Goal: Task Accomplishment & Management: Manage account settings

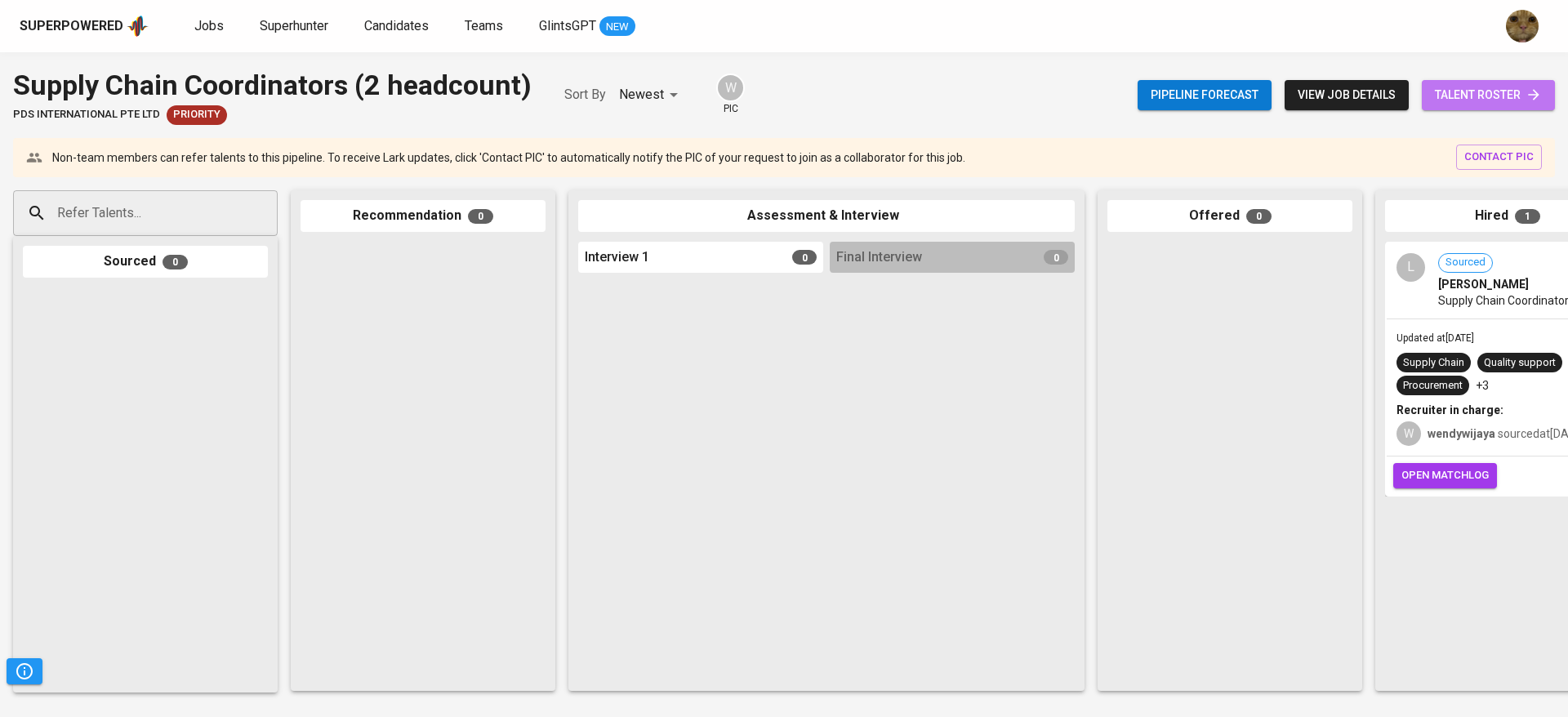
click at [1472, 87] on span "talent roster" at bounding box center [1488, 94] width 106 height 20
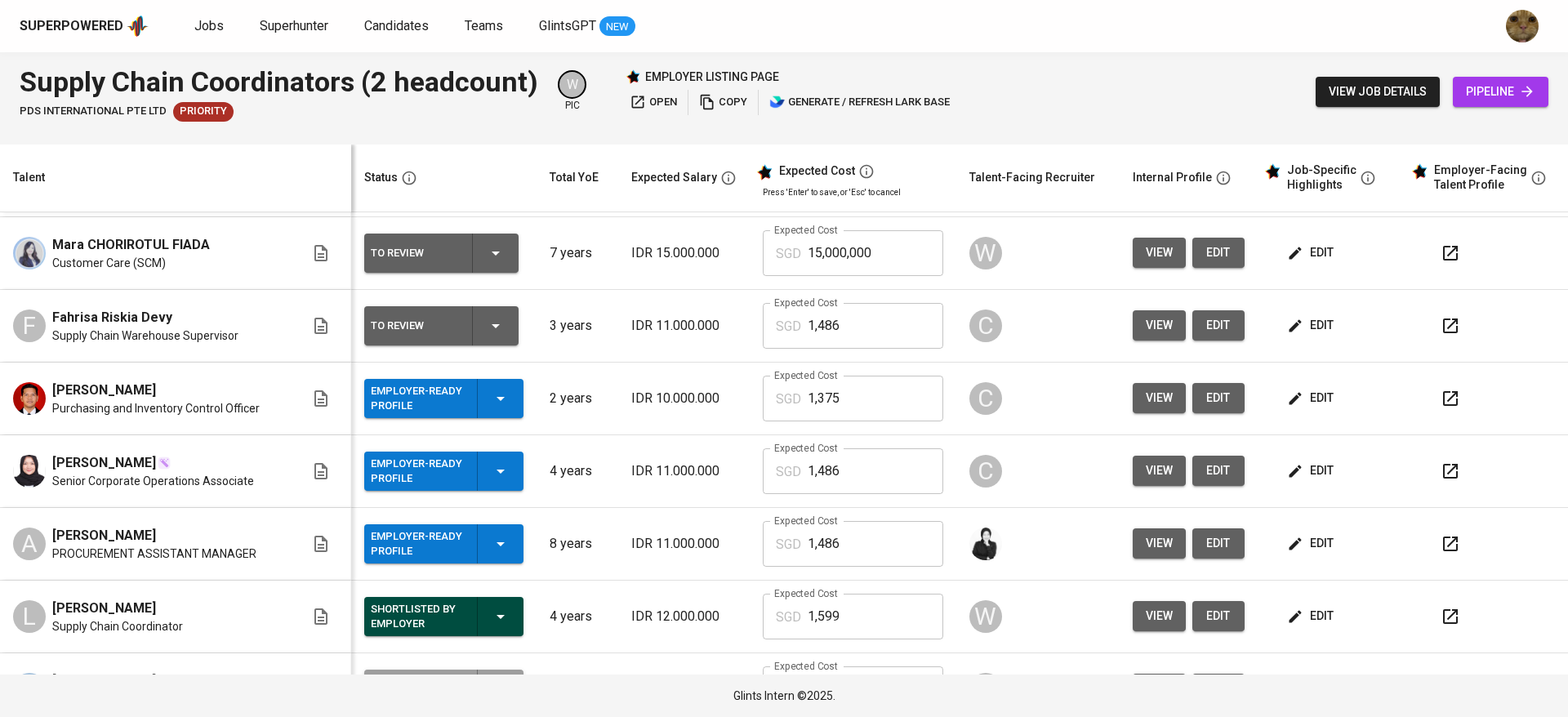
scroll to position [284, 0]
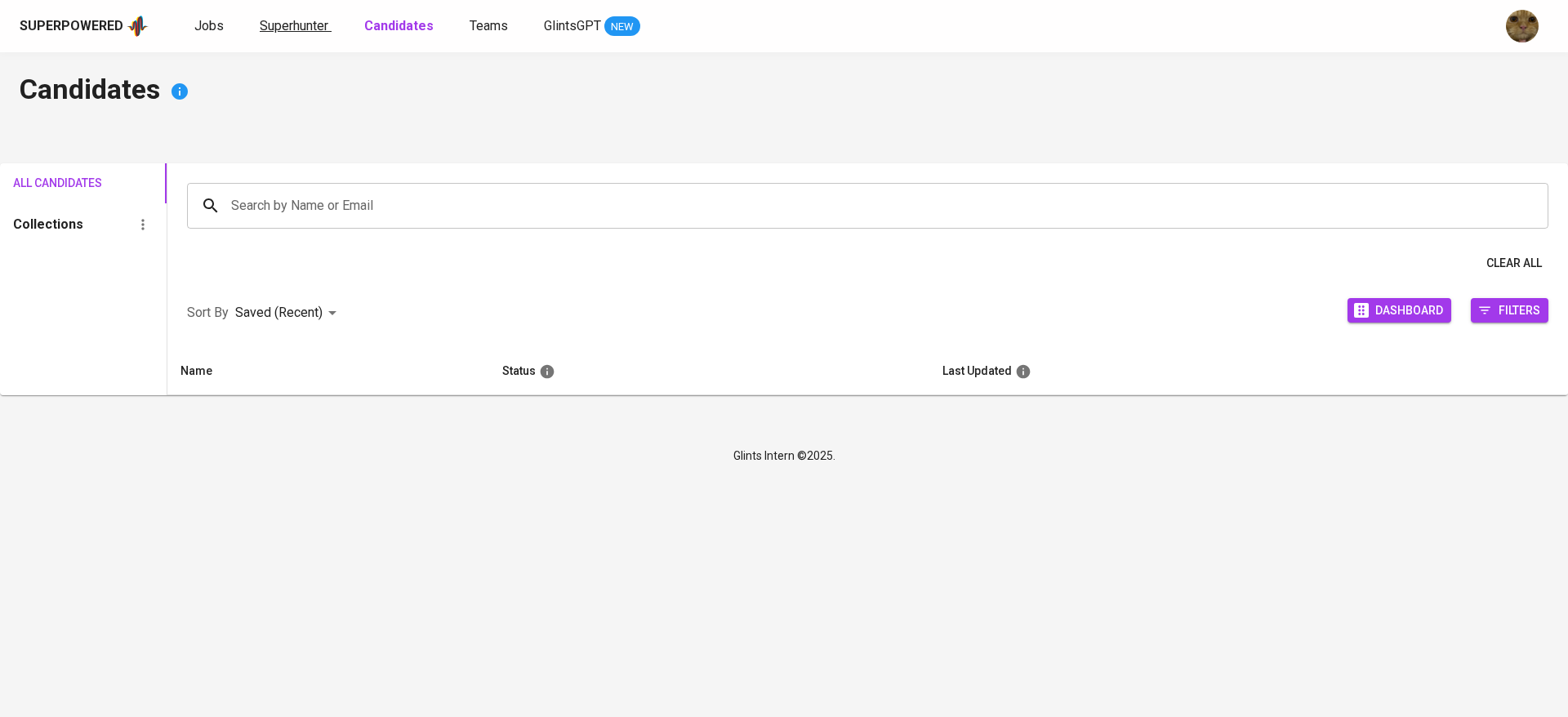
click at [291, 31] on span "Superhunter" at bounding box center [294, 26] width 68 height 15
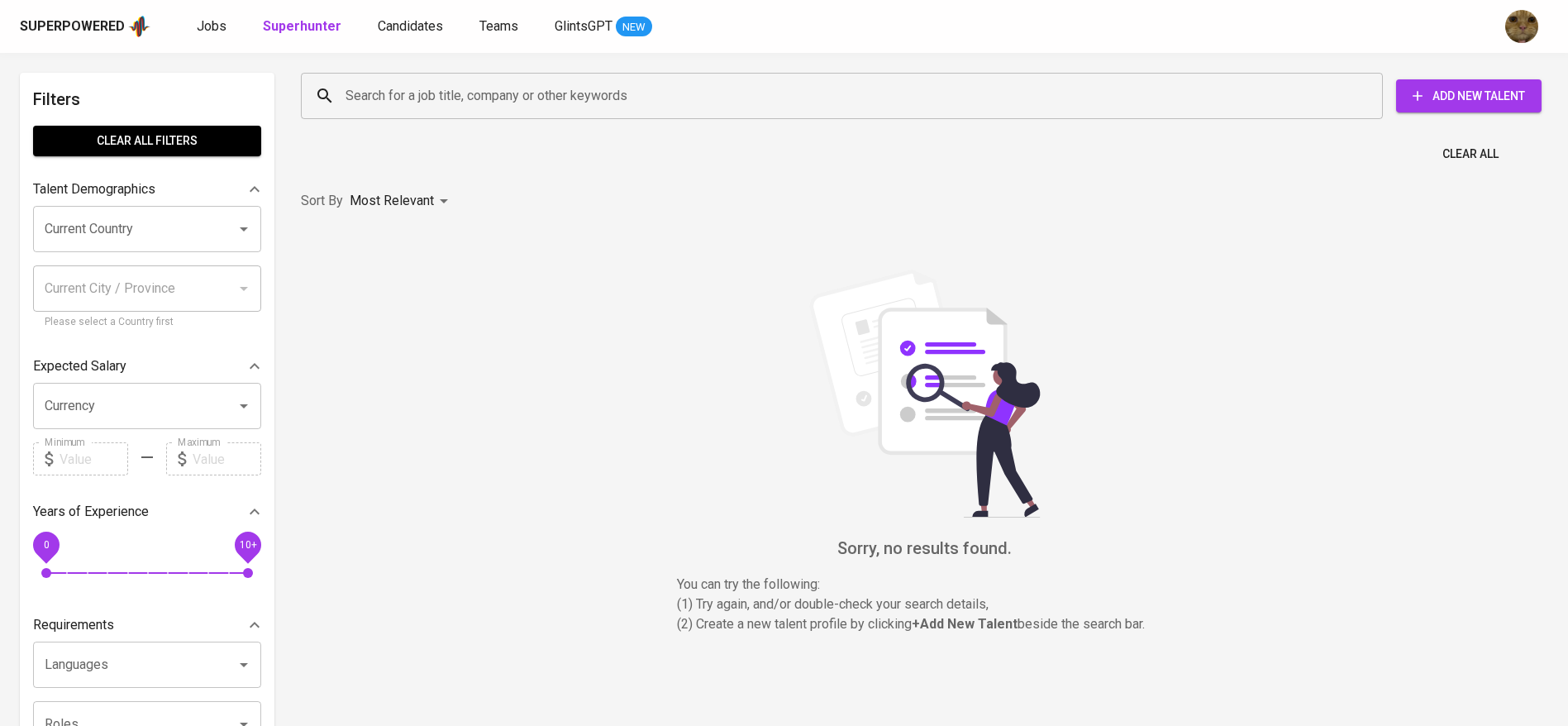
click at [371, 102] on input "Search for a job title, company or other keywords" at bounding box center [846, 95] width 1010 height 32
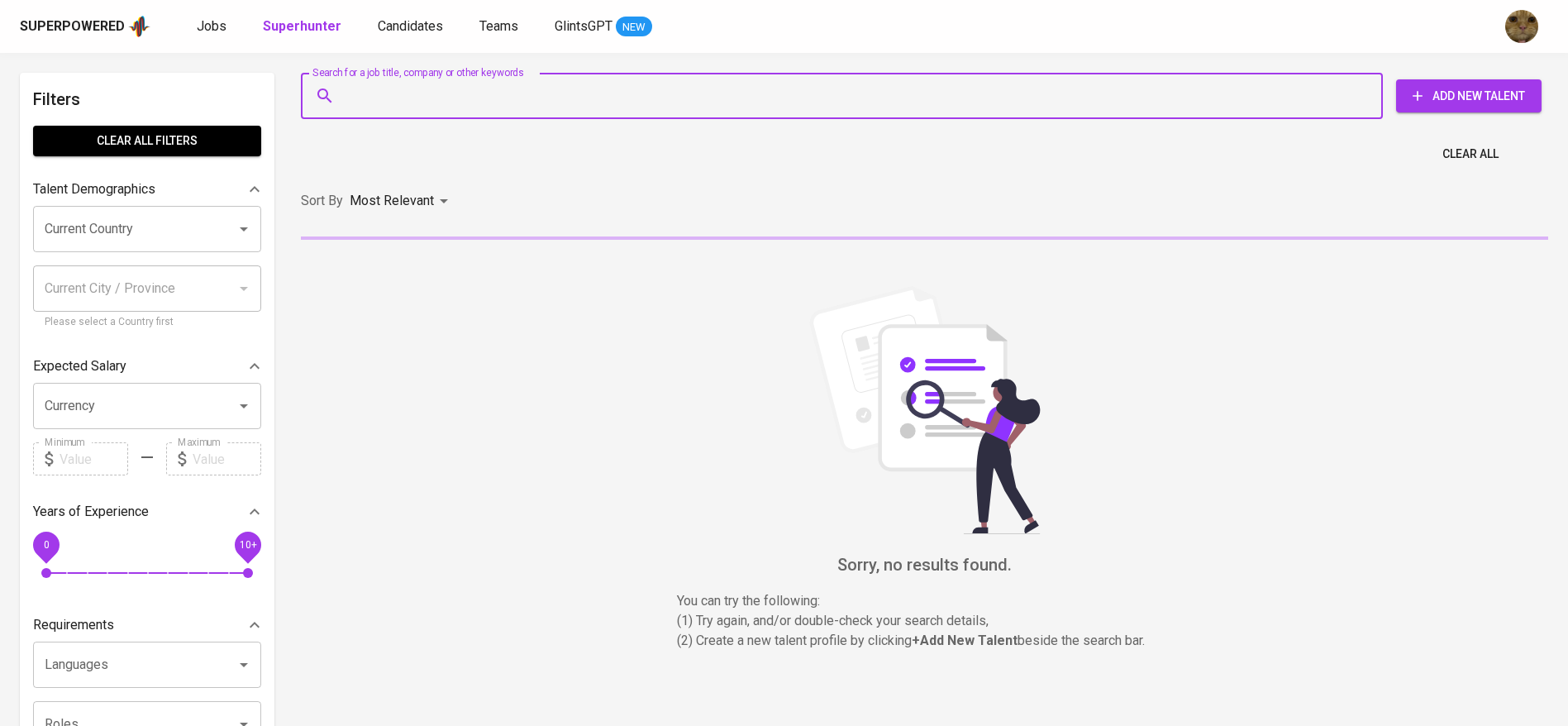
paste input "aldi.programming@gmail.com"
type input "aldi.programming@gmail.com"
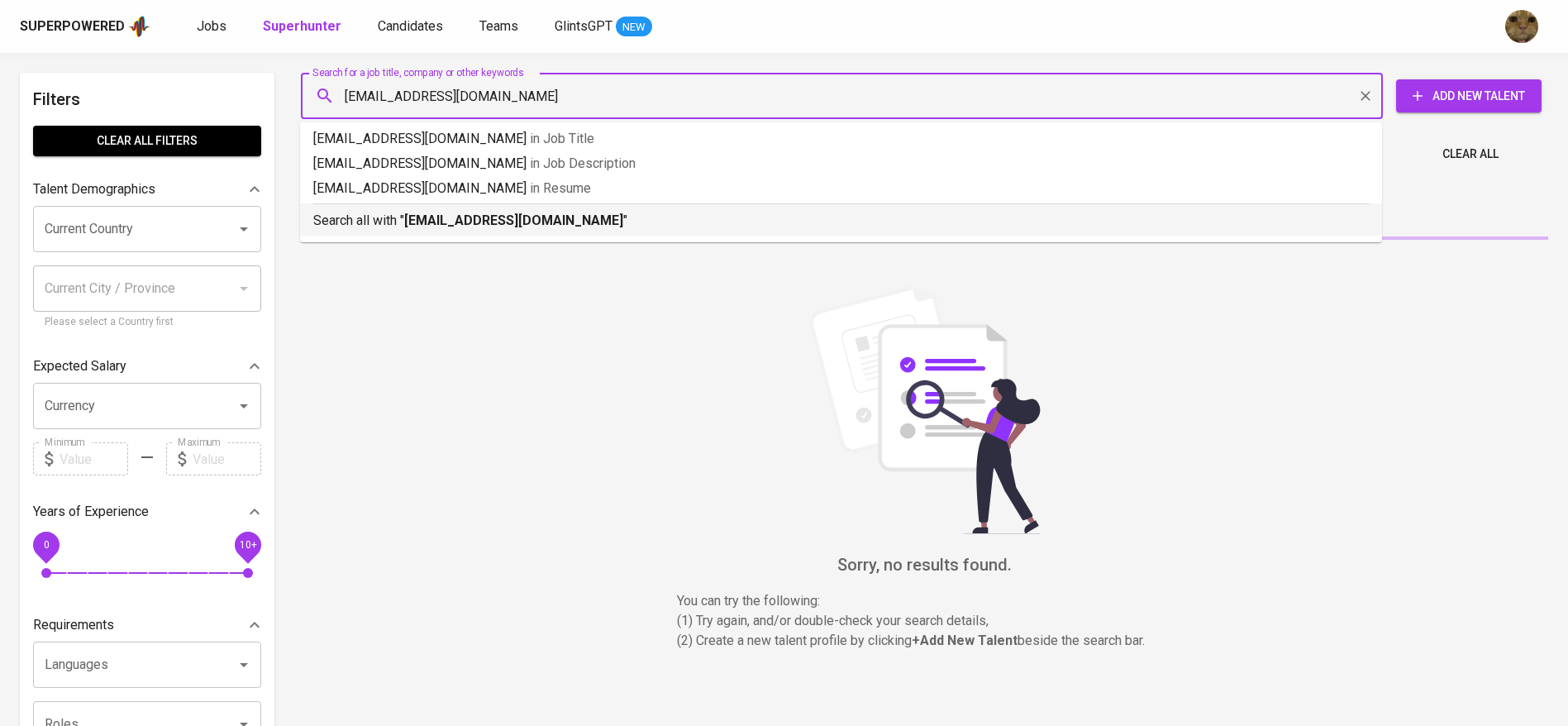
click at [422, 213] on b "aldi.programming@gmail.com" at bounding box center [514, 220] width 219 height 15
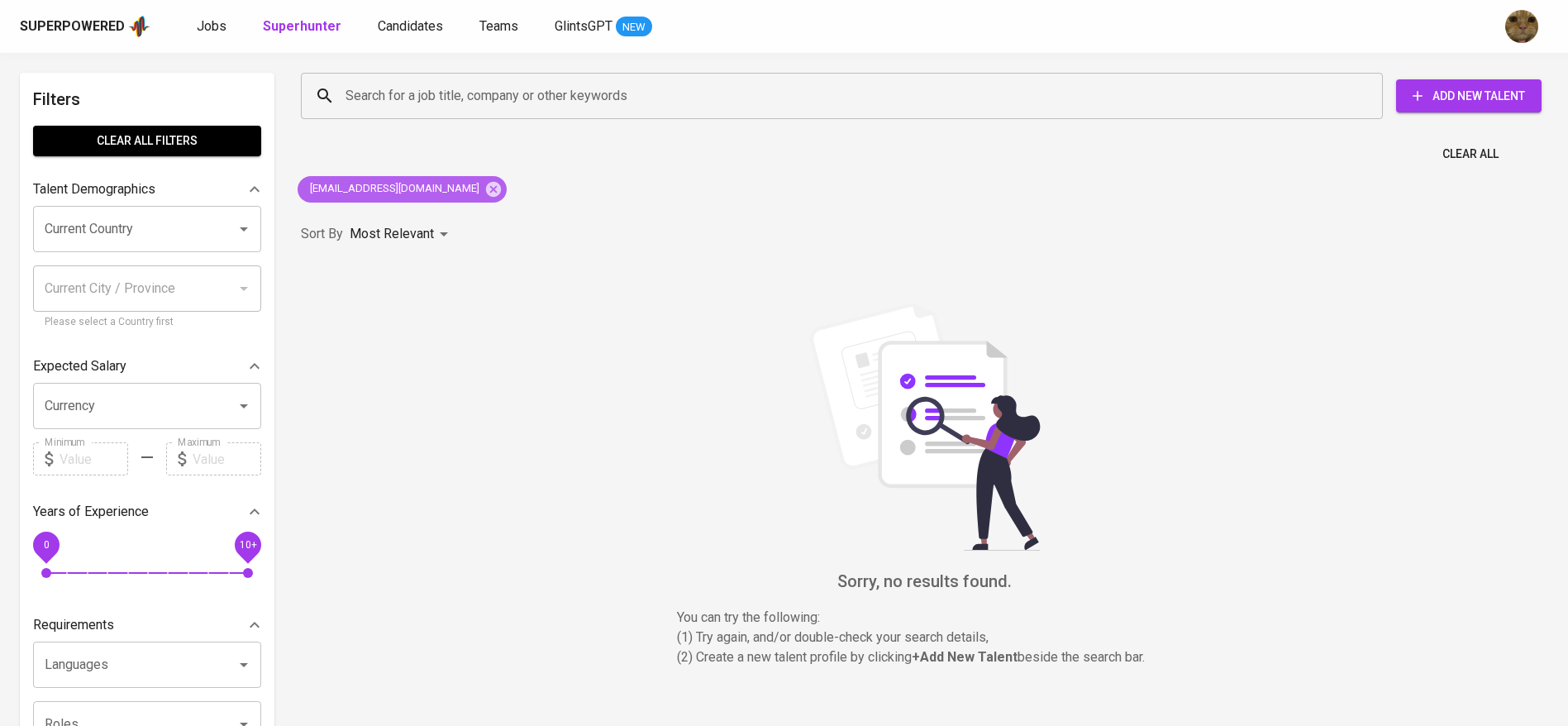
click at [471, 178] on div "aldi.programming@gmail.com" at bounding box center [401, 189] width 209 height 26
click at [486, 183] on icon at bounding box center [493, 188] width 14 height 14
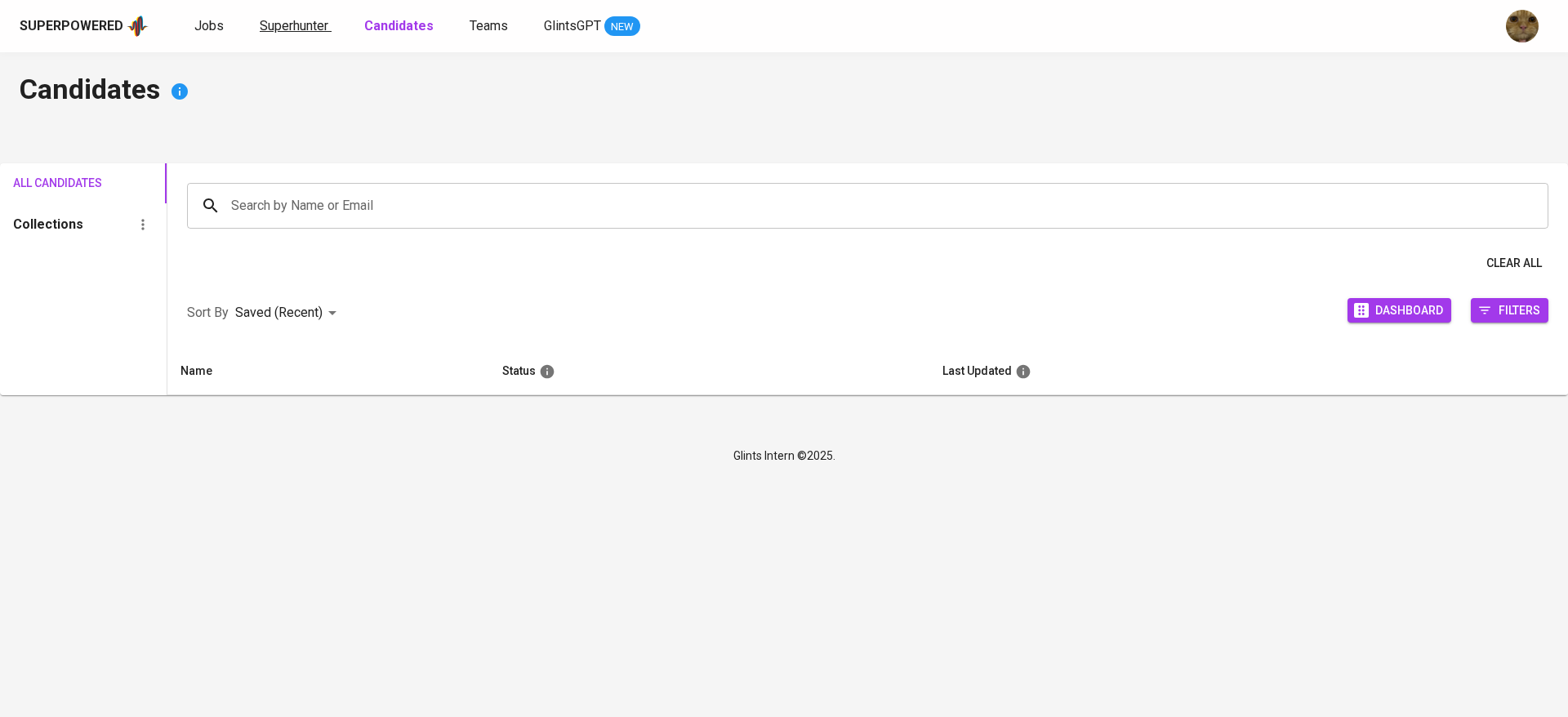
click at [275, 26] on span "Superhunter" at bounding box center [294, 26] width 68 height 15
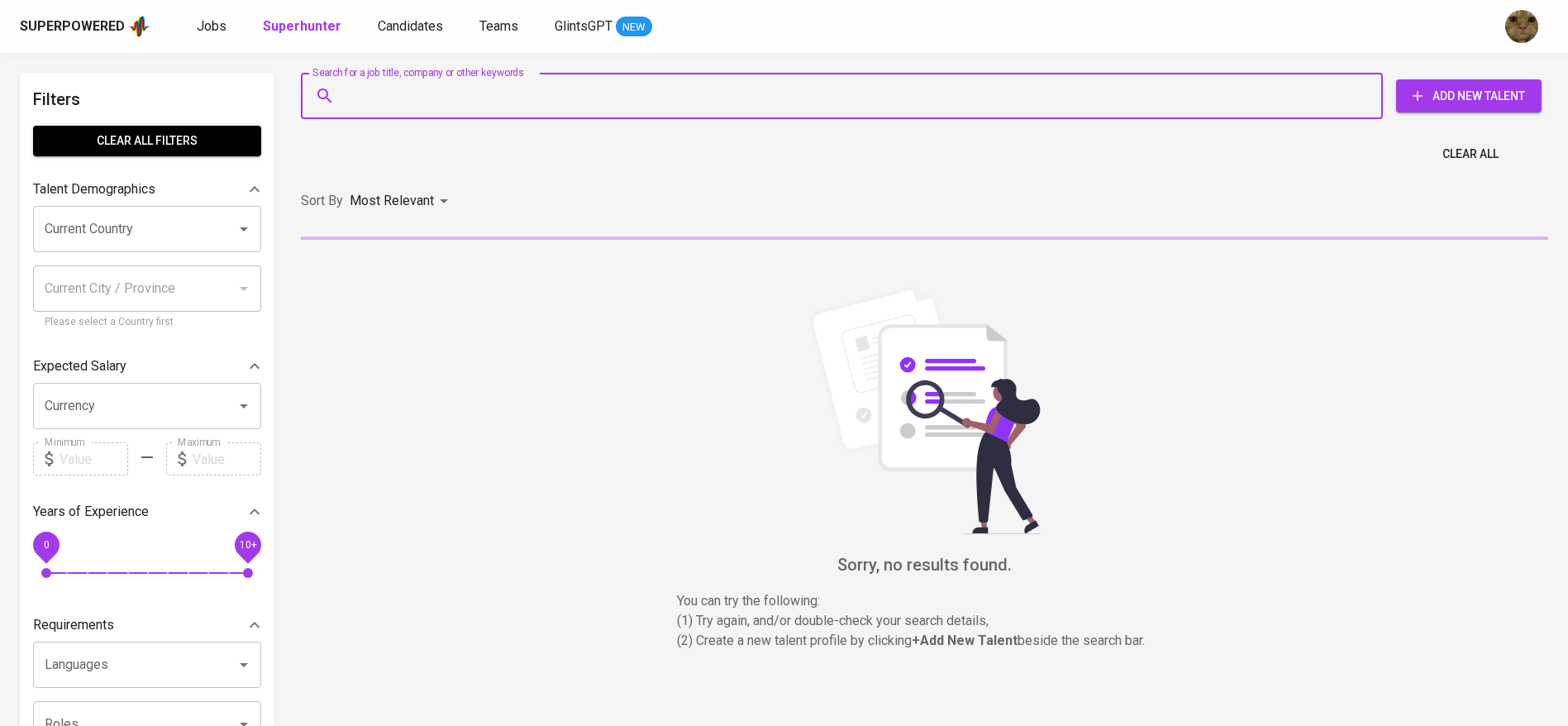
click at [375, 83] on input "Search for a job title, company or other keywords" at bounding box center [846, 95] width 1010 height 32
paste input "aldione249@gmail.com"
type input "aldione249@gmail.com"
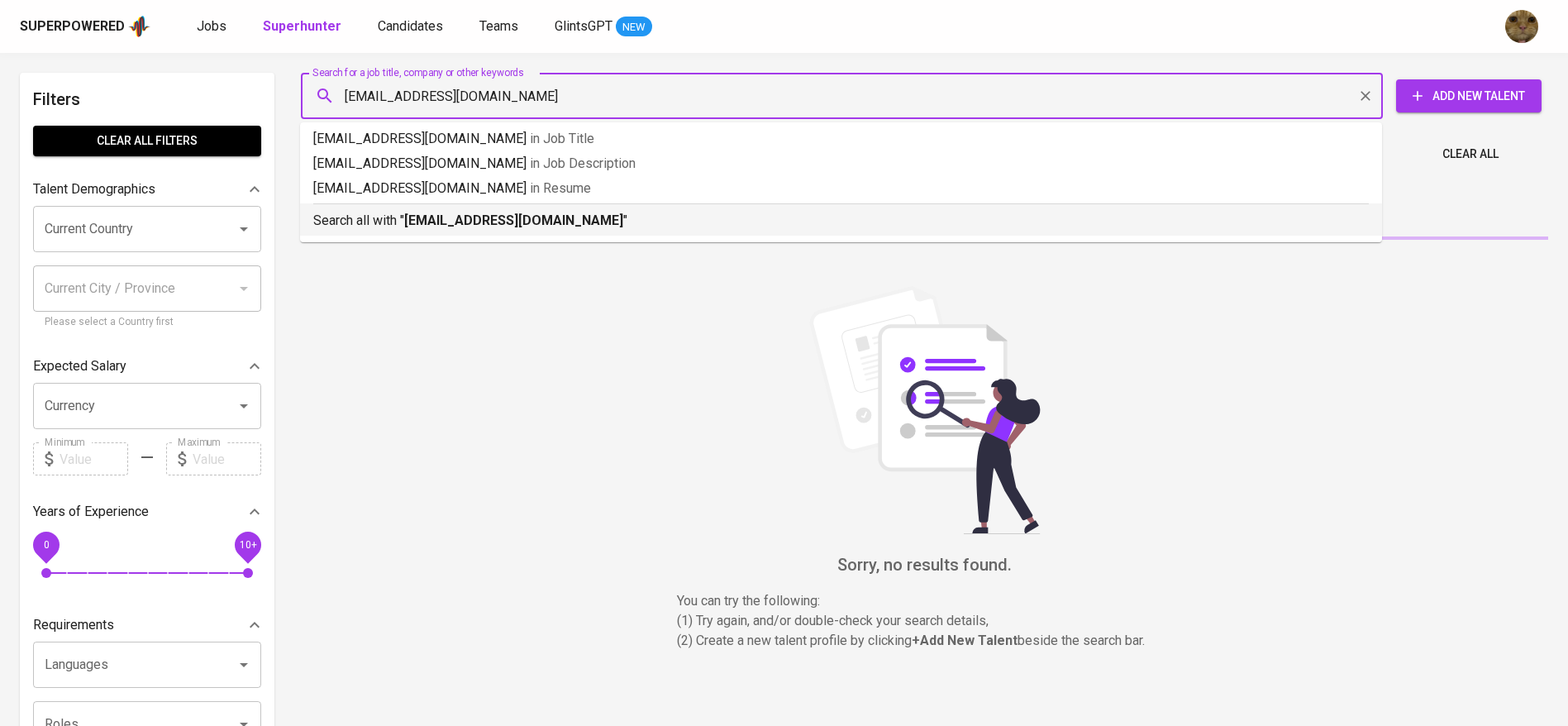
click at [445, 220] on b "aldione249@gmail.com" at bounding box center [514, 220] width 219 height 15
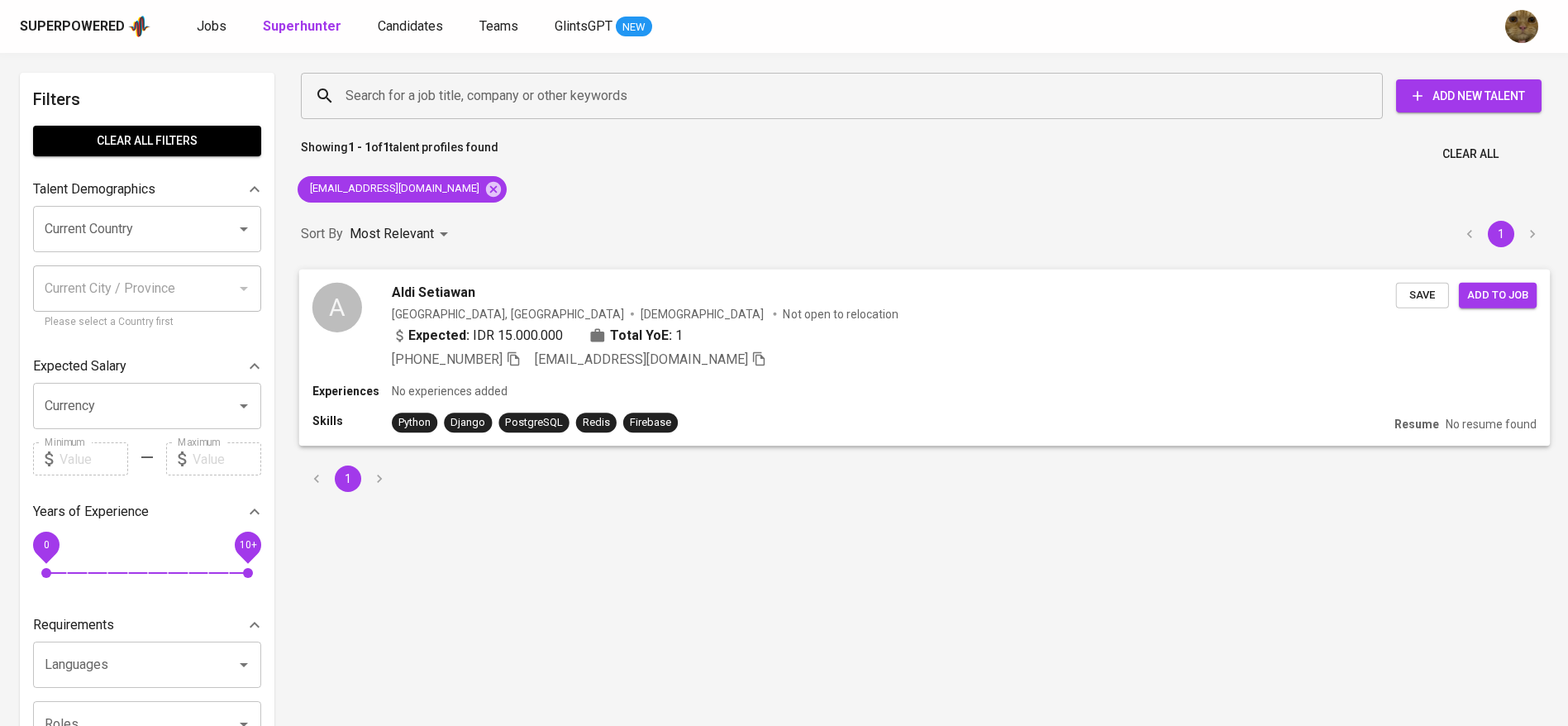
click at [984, 363] on div "+62 812-2511-5769 aldione249@gmail.com" at bounding box center [893, 358] width 1004 height 20
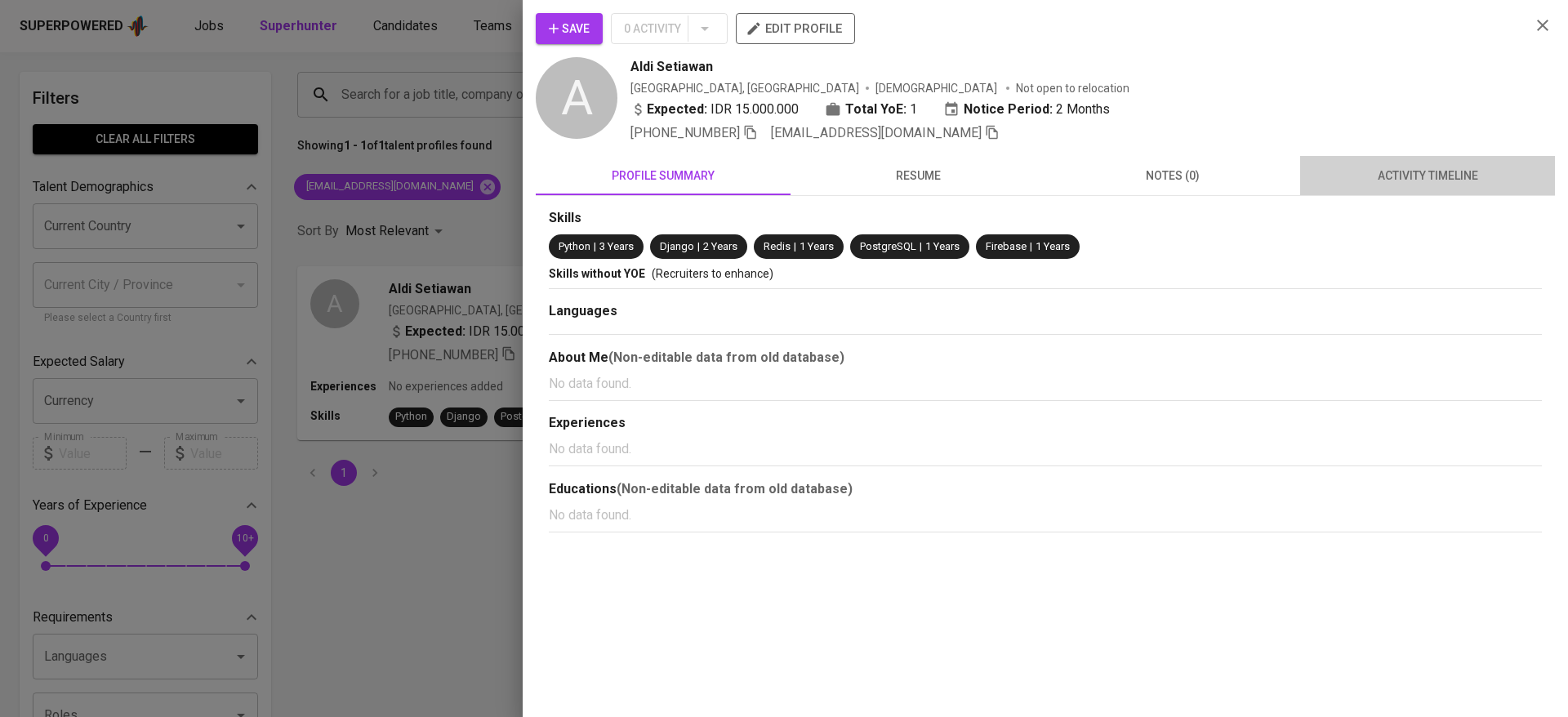
click at [1429, 188] on button "activity timeline" at bounding box center [1427, 175] width 255 height 39
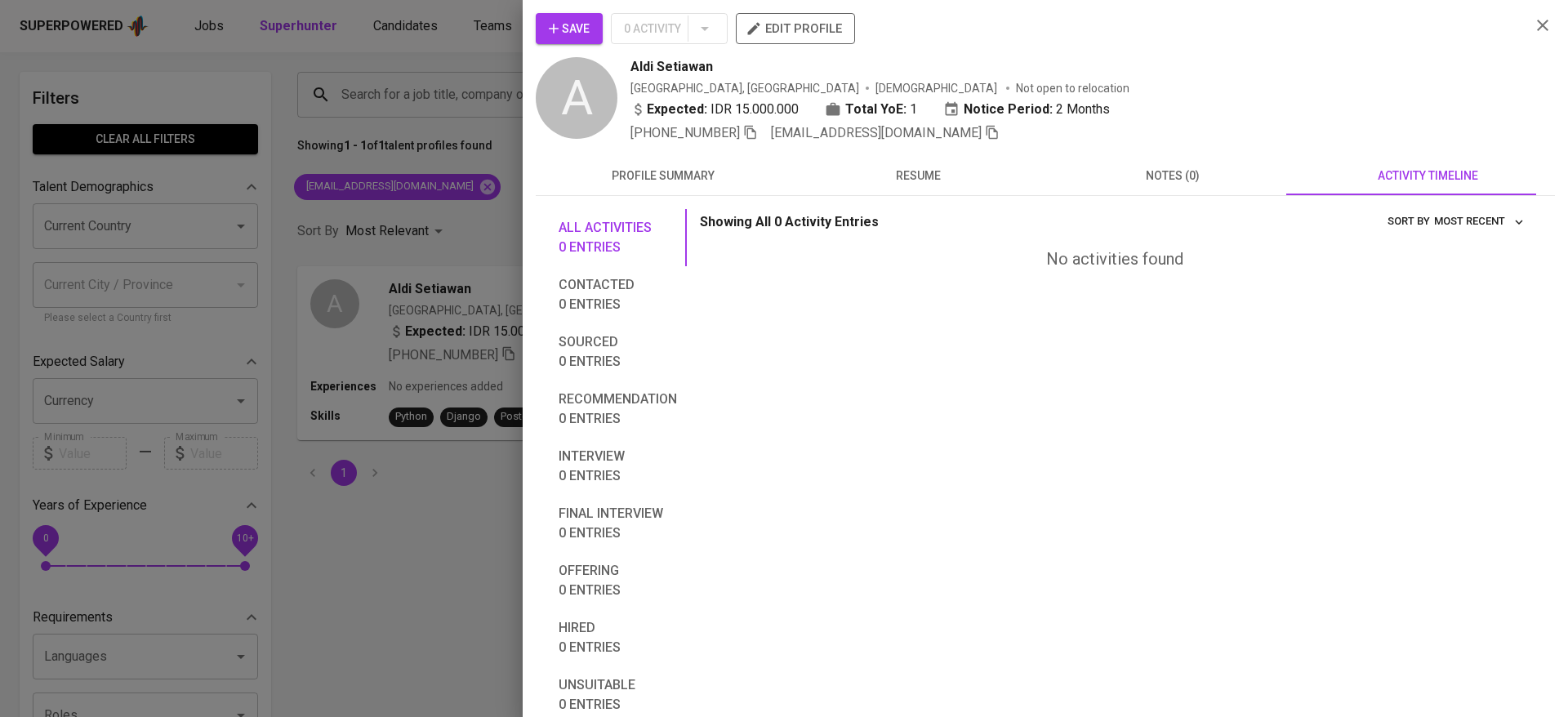
click at [560, 26] on icon "button" at bounding box center [553, 28] width 16 height 16
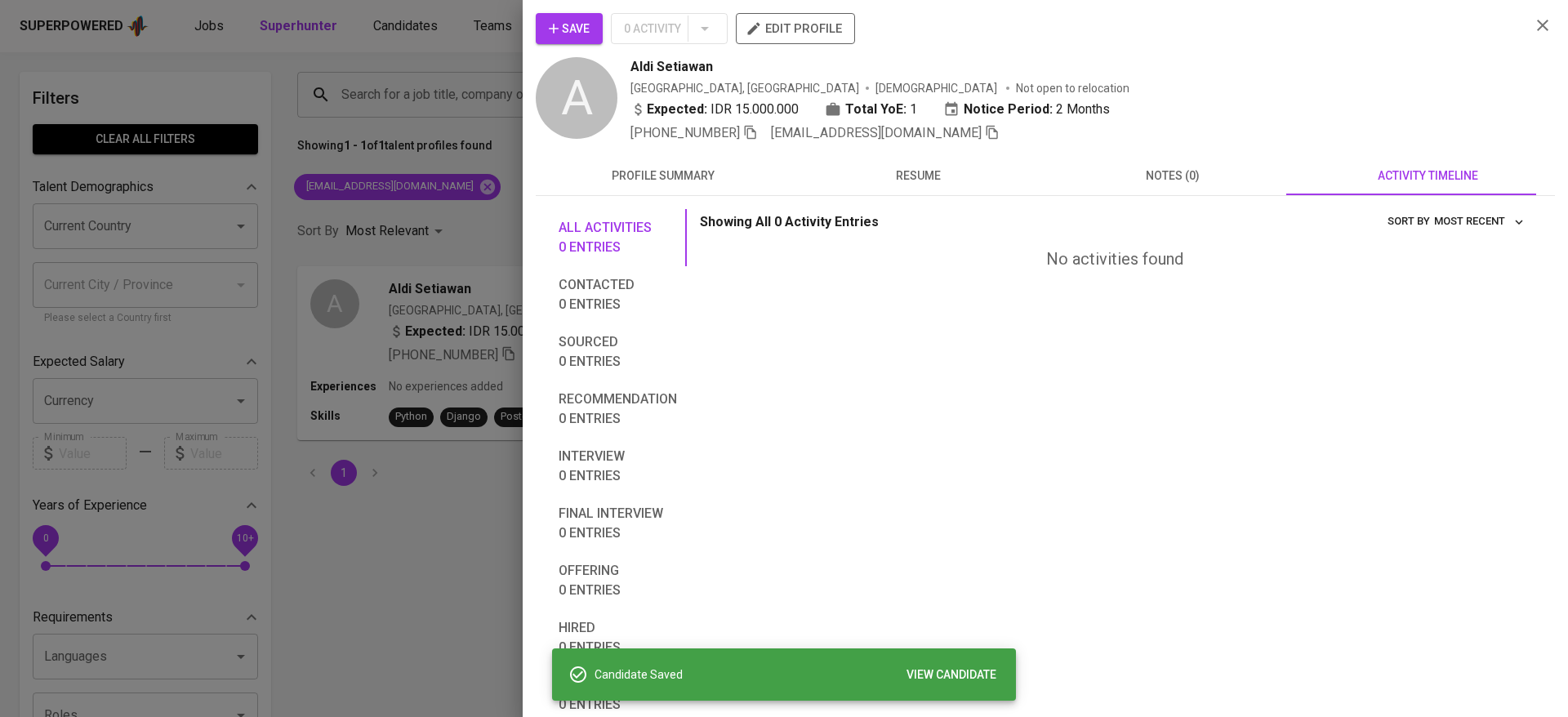
click at [414, 43] on div at bounding box center [784, 358] width 1568 height 717
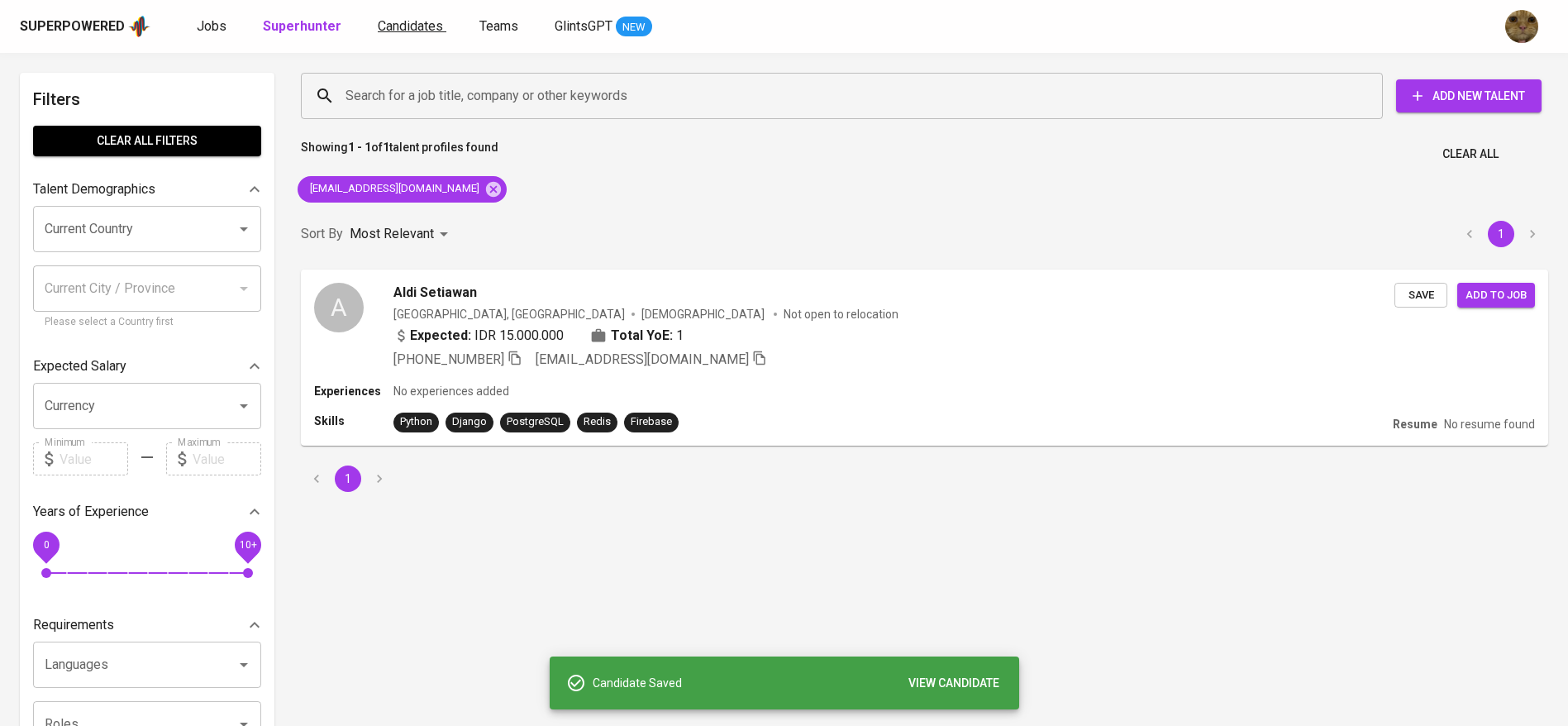
click at [389, 24] on span "Candidates" at bounding box center [410, 26] width 65 height 15
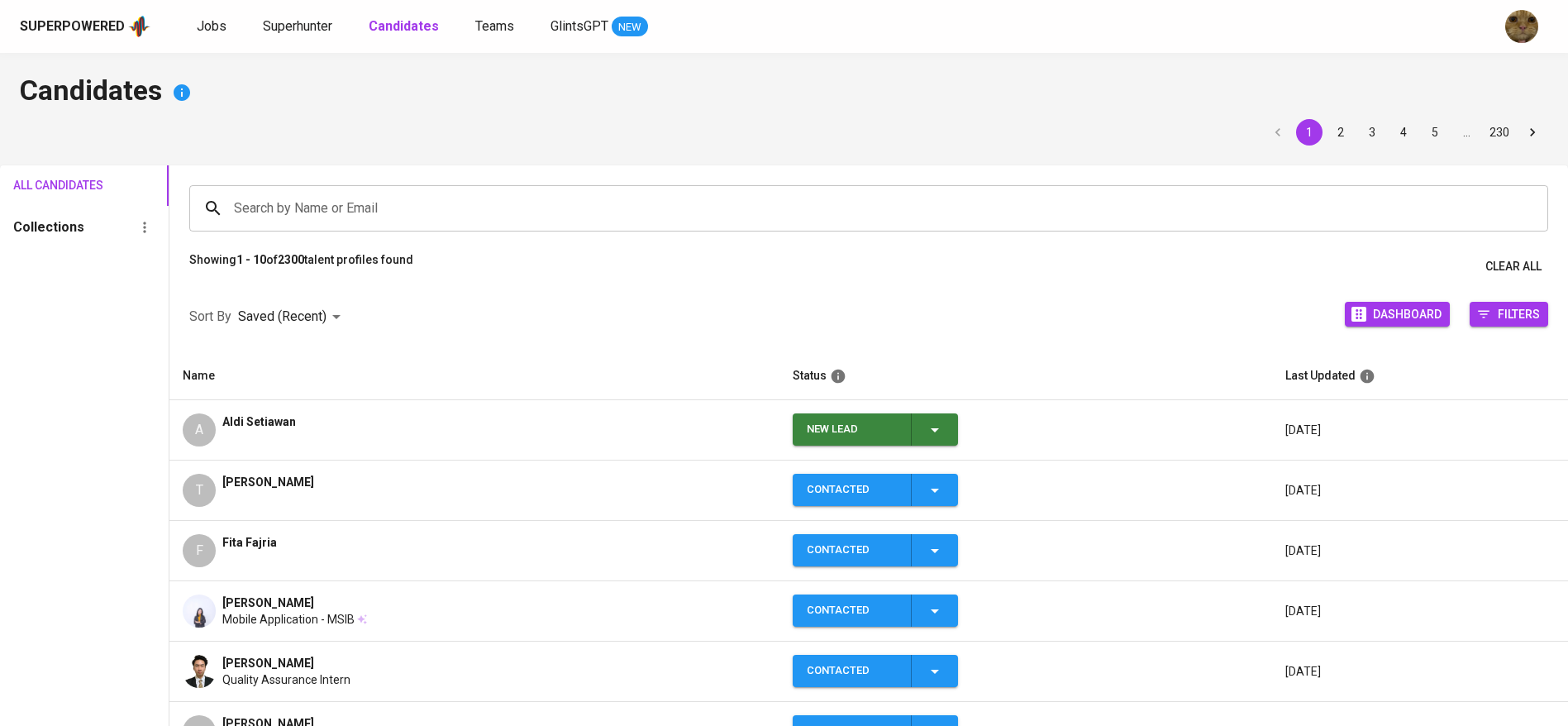
click at [925, 436] on icon "button" at bounding box center [935, 429] width 20 height 20
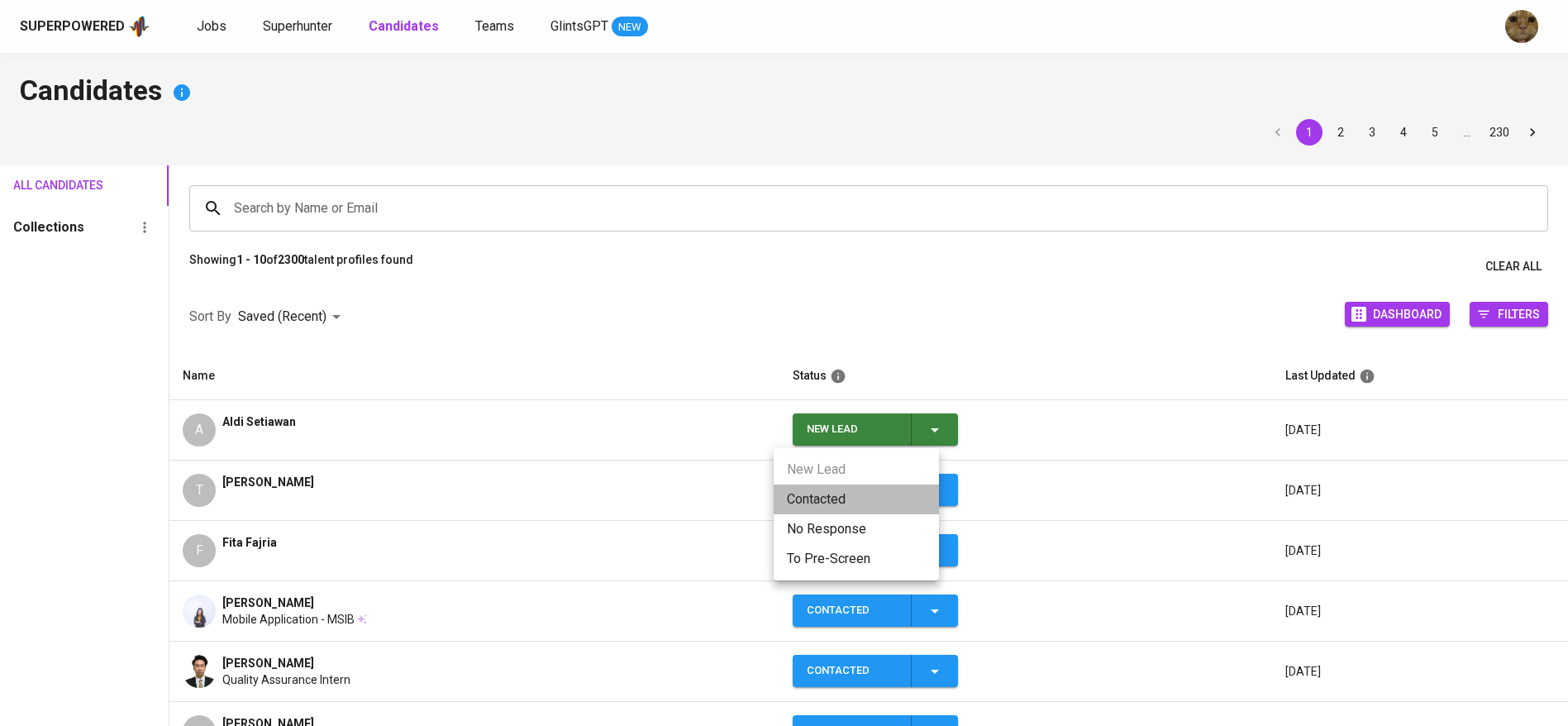
click at [841, 501] on li "Contacted" at bounding box center [857, 499] width 166 height 30
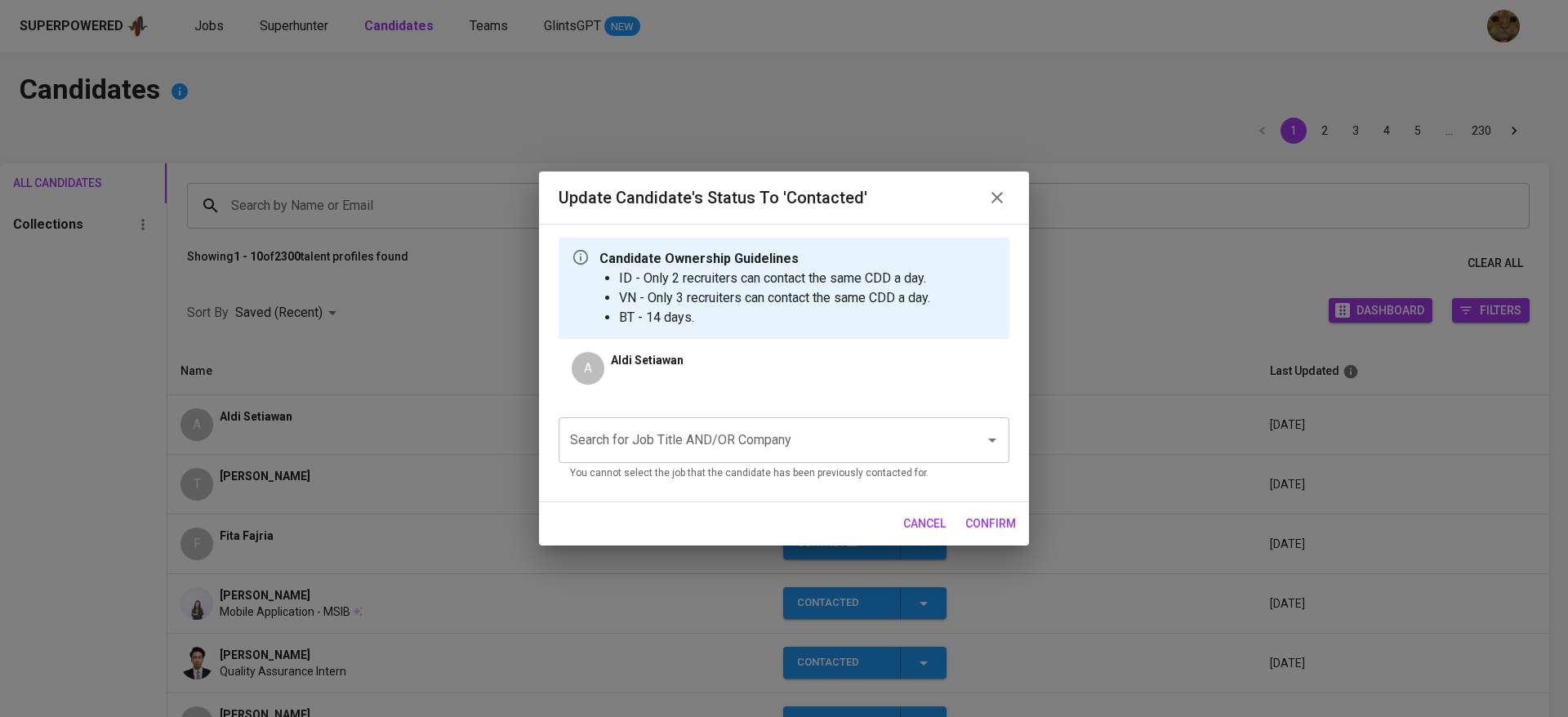
click at [645, 417] on div "Search for Job Title AND/OR Company" at bounding box center [784, 440] width 451 height 46
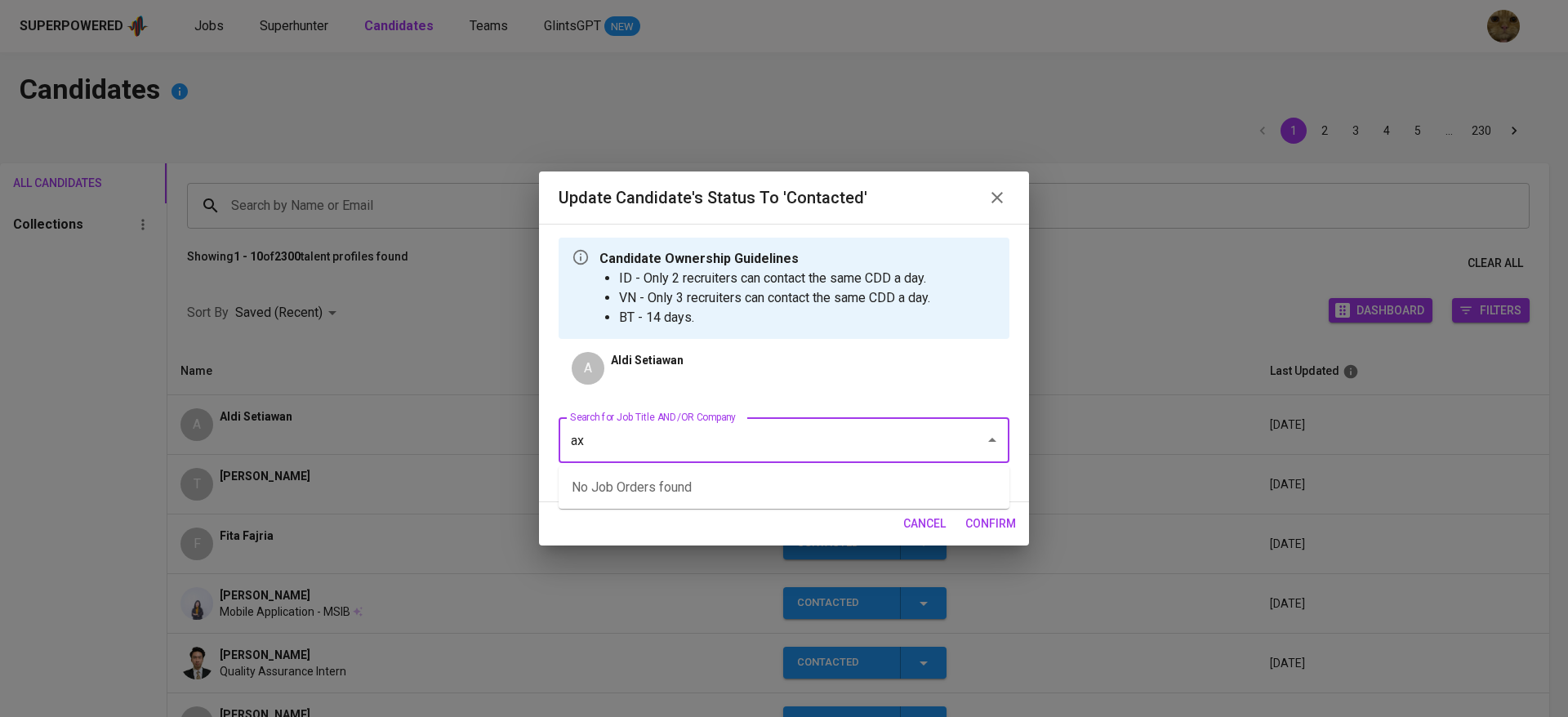
type input "a"
type input "axrail"
type input "a"
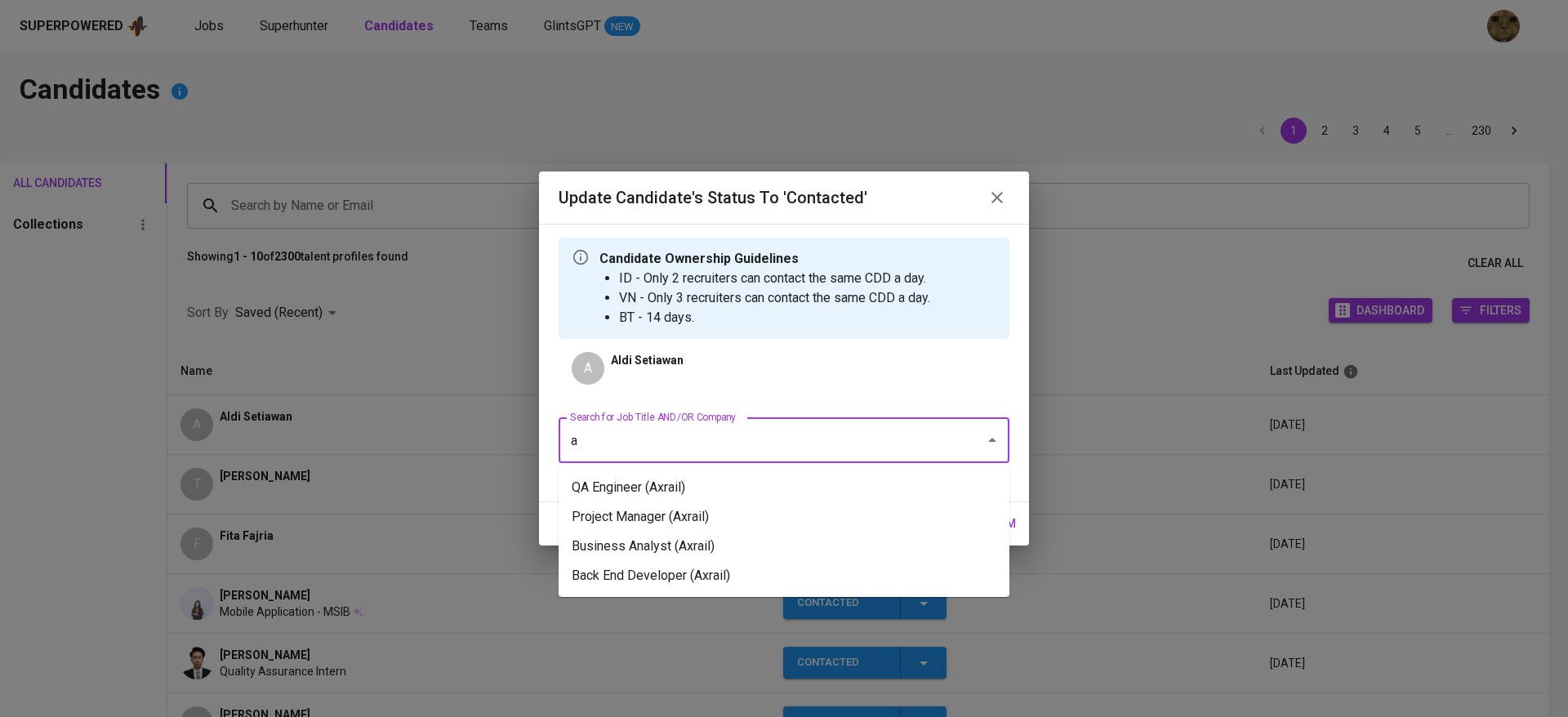
type input "ax"
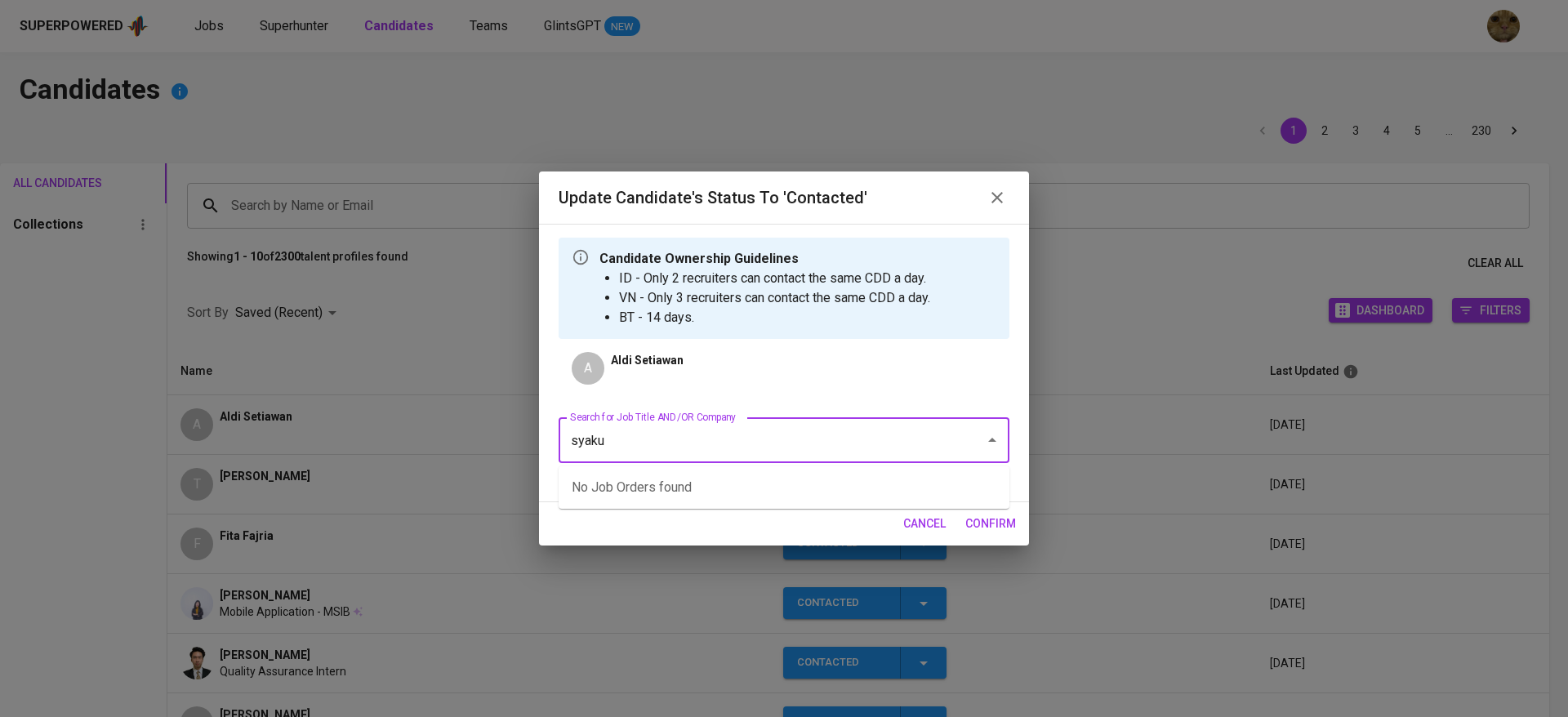
type input "syakur"
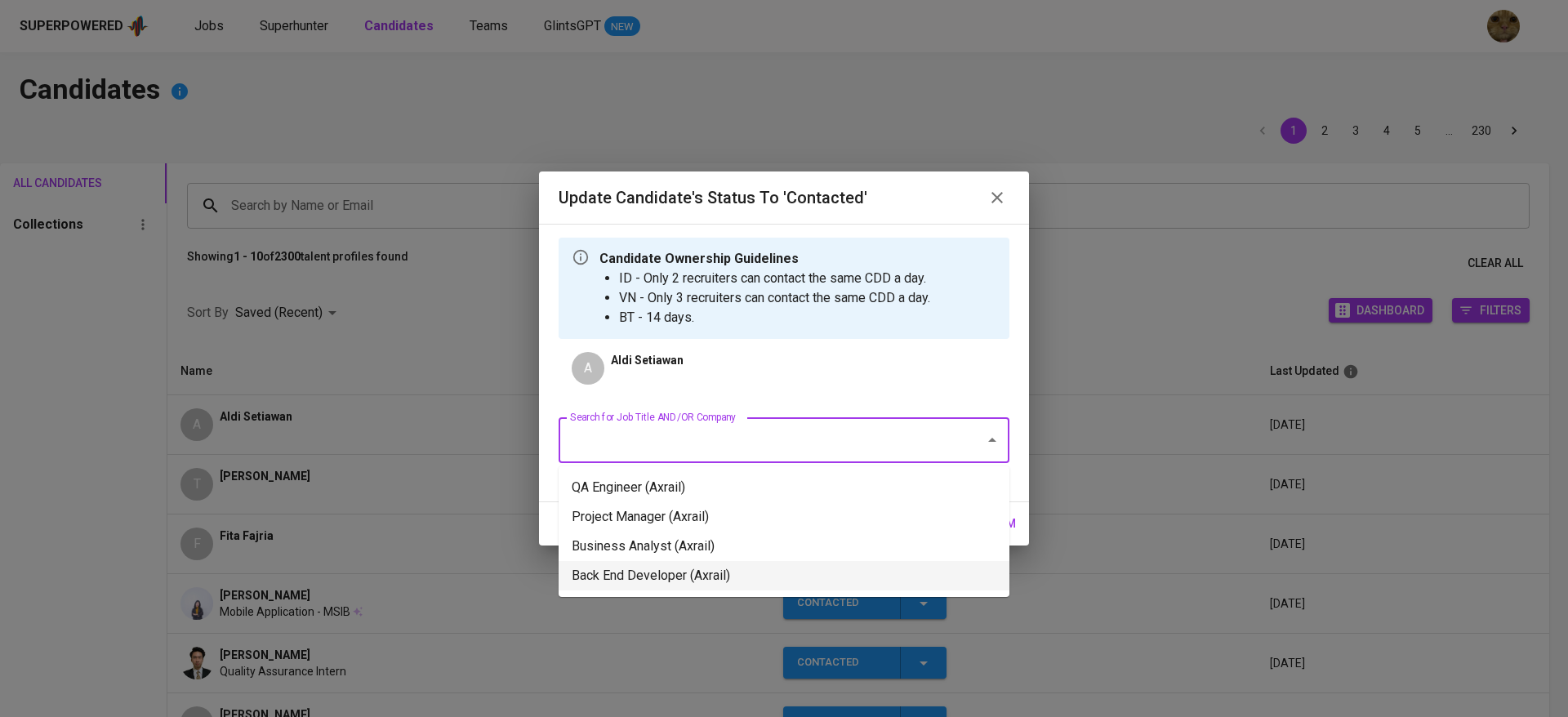
click at [645, 570] on li "Back End Developer (Axrail)" at bounding box center [784, 575] width 451 height 29
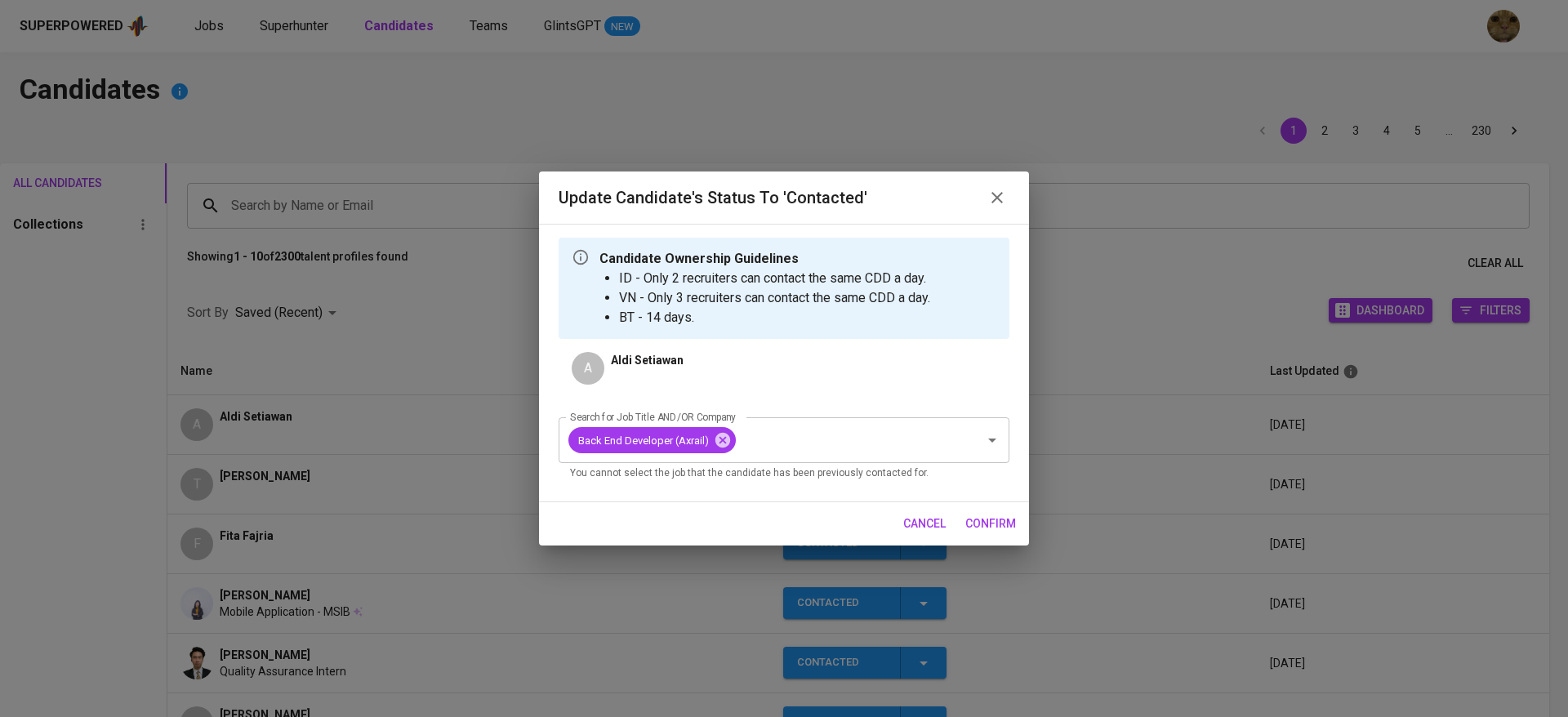
click at [982, 523] on span "confirm" at bounding box center [990, 523] width 50 height 20
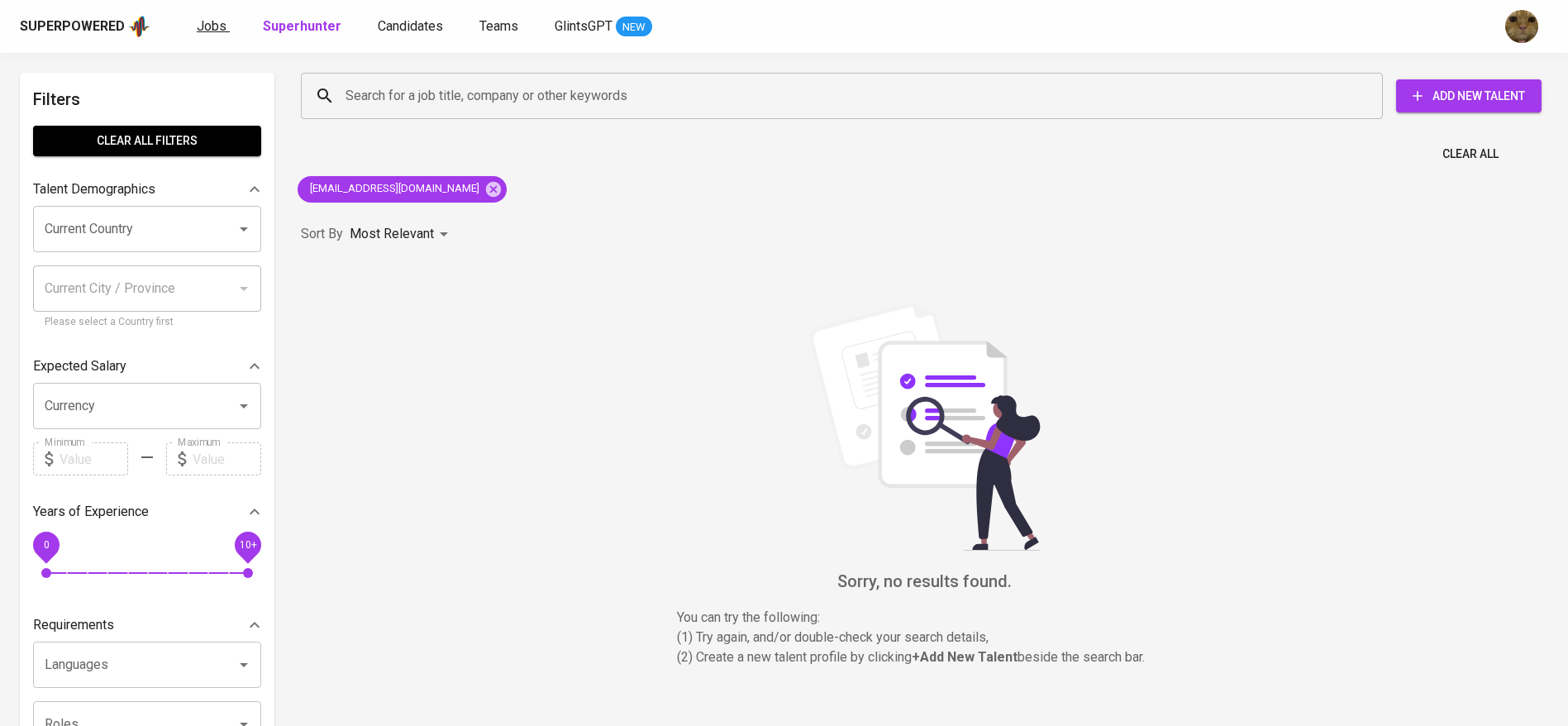
click at [196, 28] on span "Jobs" at bounding box center [211, 26] width 30 height 15
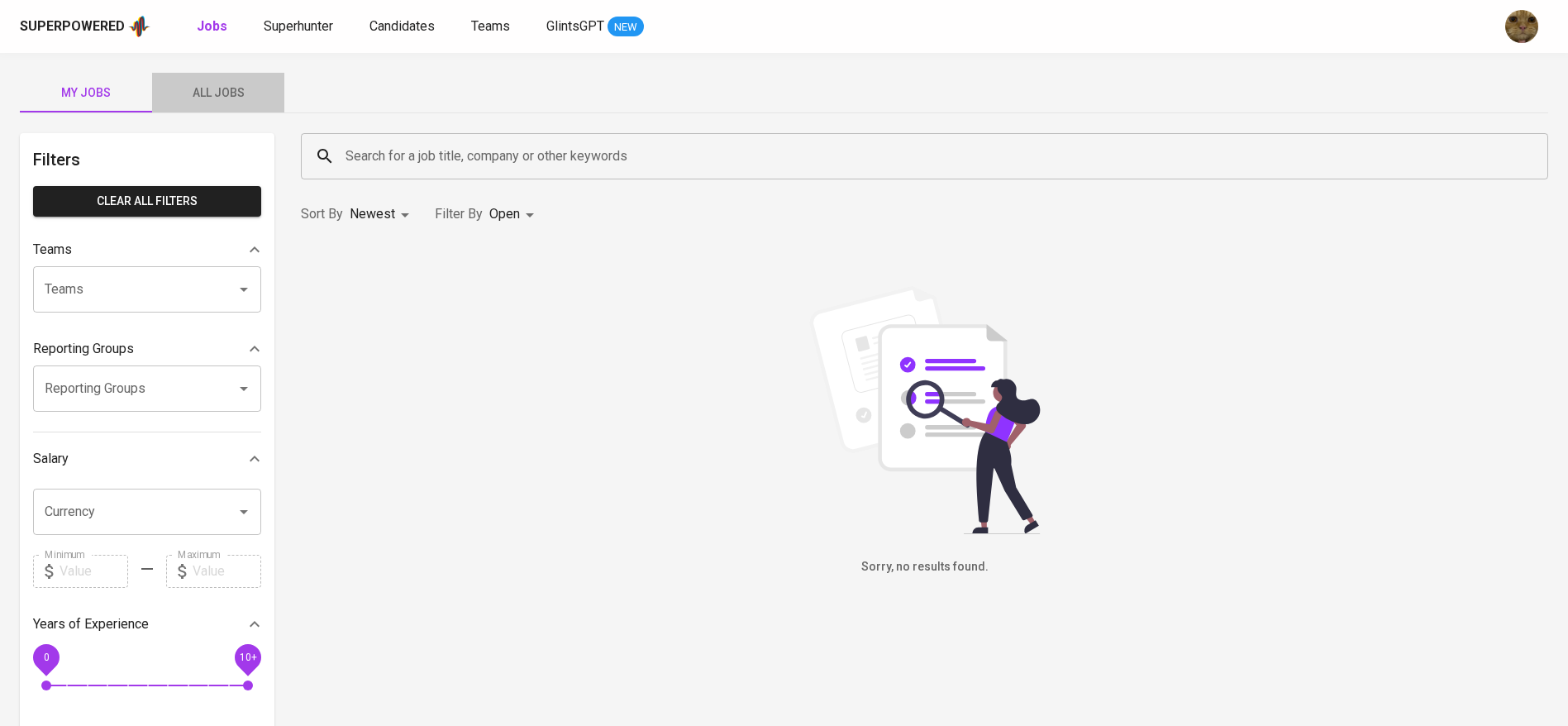
click at [218, 92] on span "All Jobs" at bounding box center [218, 92] width 113 height 20
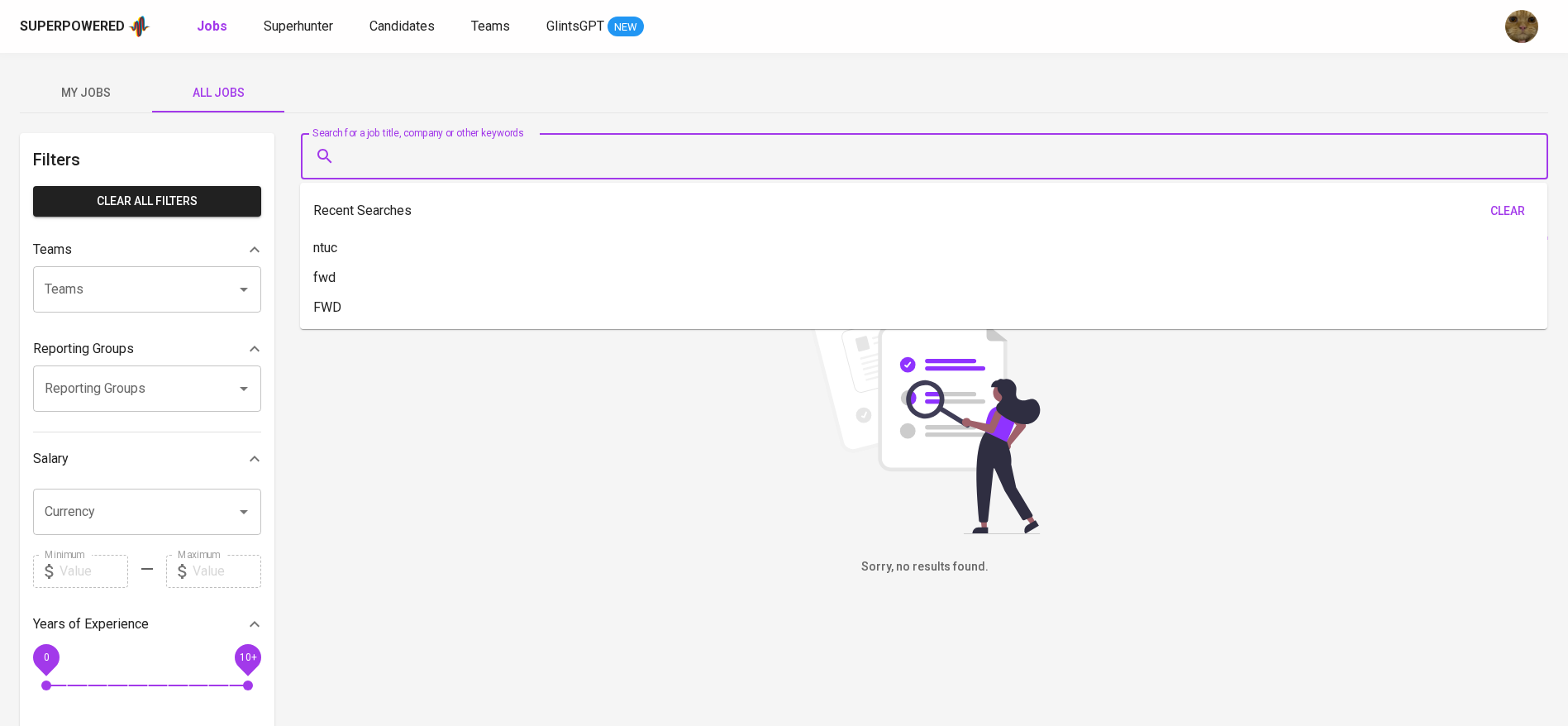
click at [372, 161] on input "Search for a job title, company or other keywords" at bounding box center [929, 156] width 1174 height 32
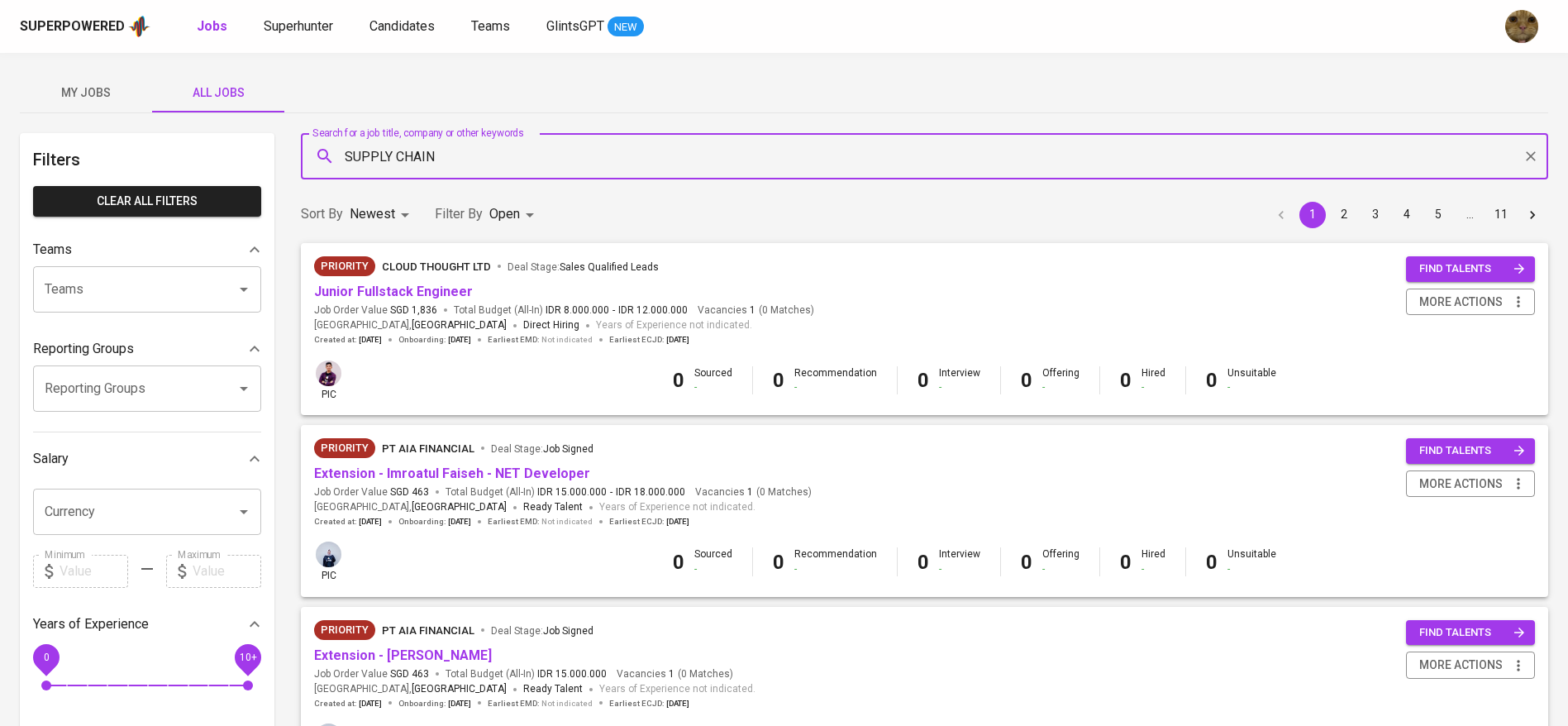
type input "SUPPLY CHAIN"
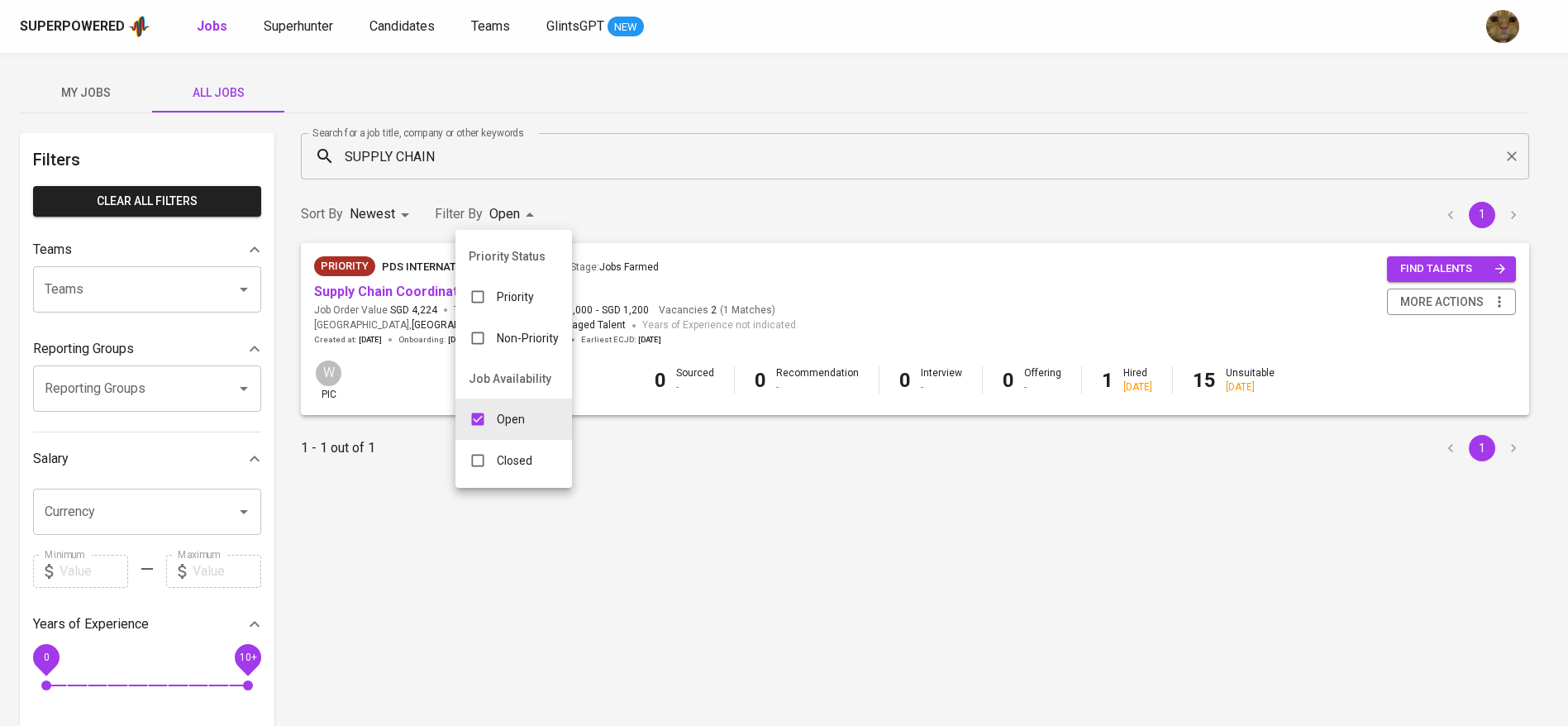
click at [512, 207] on body "Superpowered Jobs Superhunter Candidates Teams GlintsGPT NEW My Jobs All Jobs F…" at bounding box center [784, 564] width 1568 height 1128
click at [483, 457] on input "checkbox" at bounding box center [477, 460] width 32 height 32
checkbox input "true"
type input "OPEN,CLOSE"
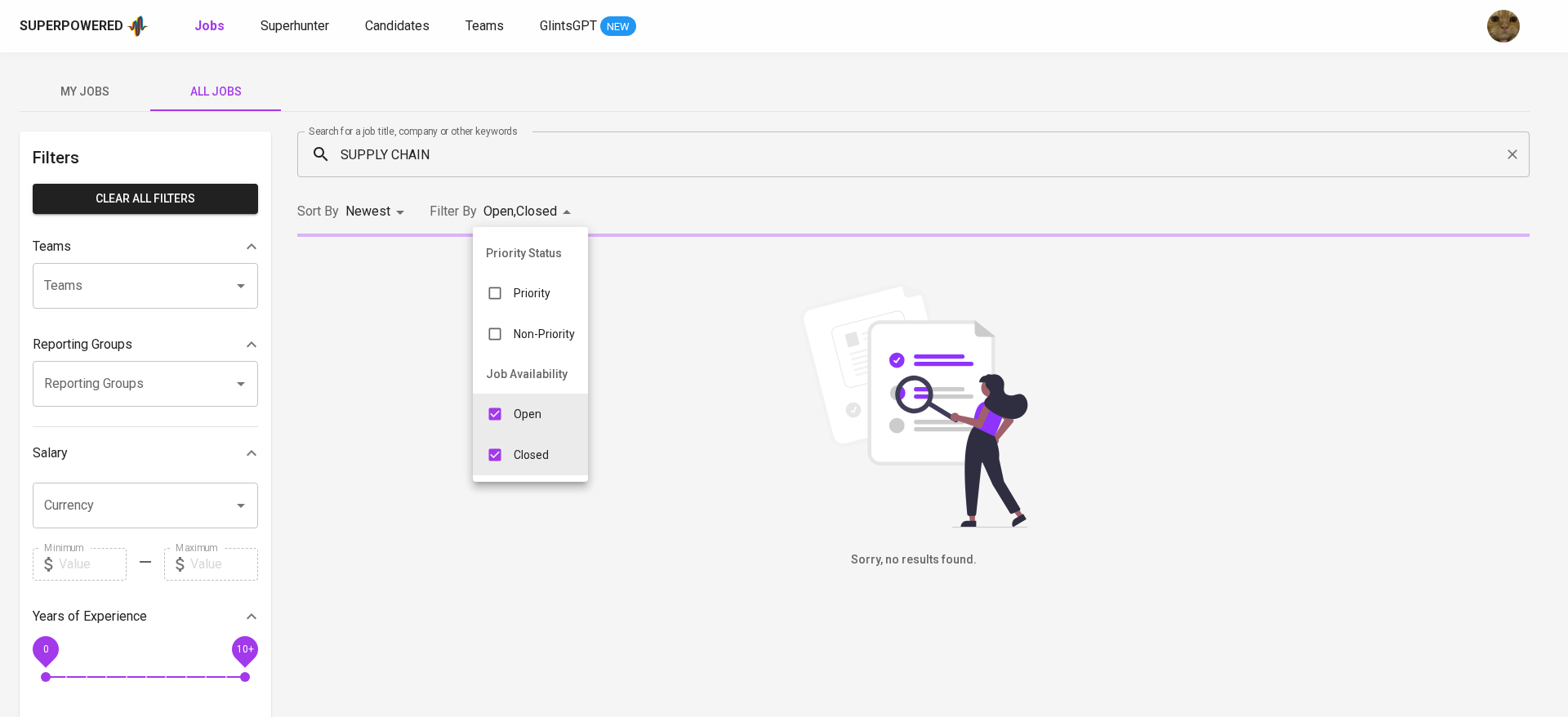
click at [622, 209] on div at bounding box center [784, 358] width 1568 height 717
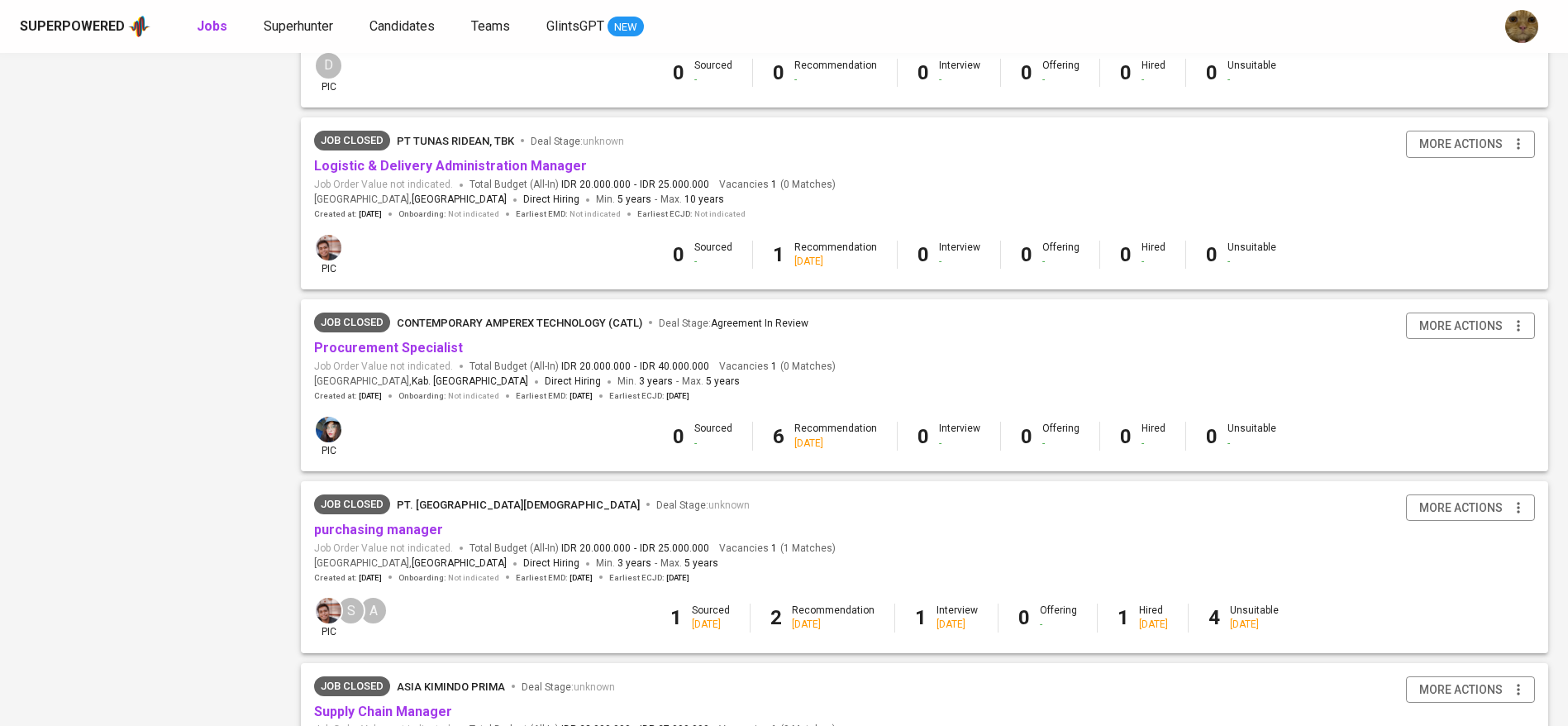
scroll to position [1036, 0]
click at [424, 352] on link "Procurement Specialist" at bounding box center [388, 346] width 149 height 15
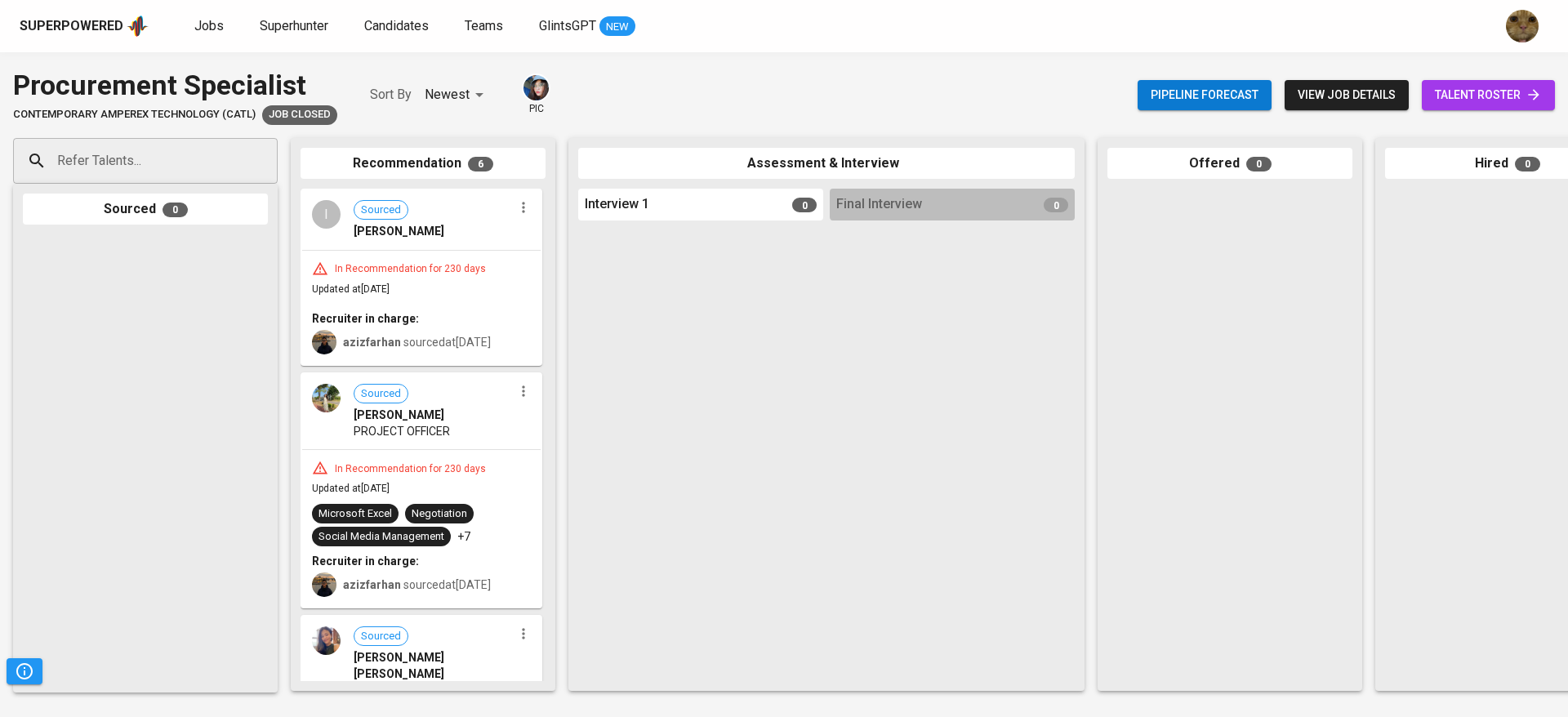
click at [1476, 101] on span "talent roster" at bounding box center [1488, 94] width 106 height 20
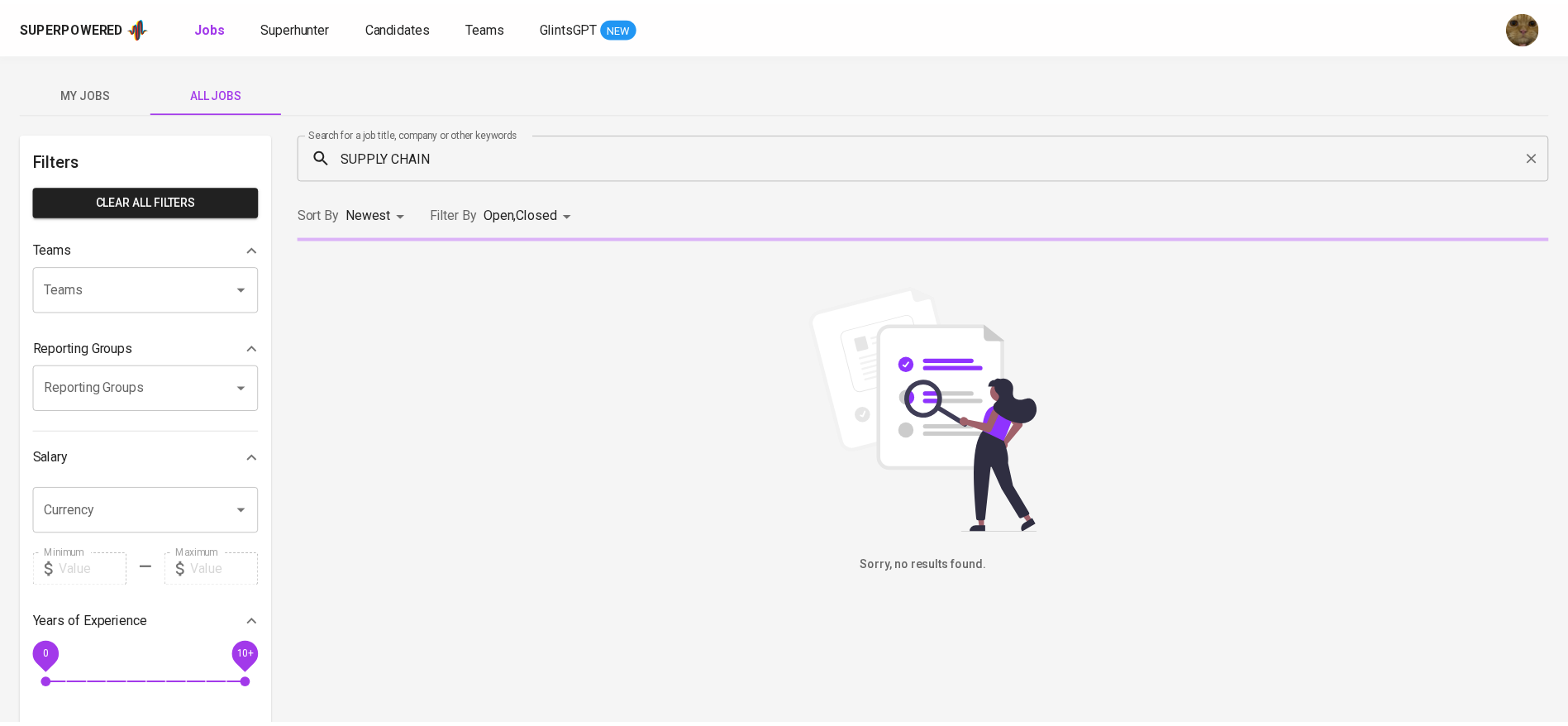
scroll to position [403, 0]
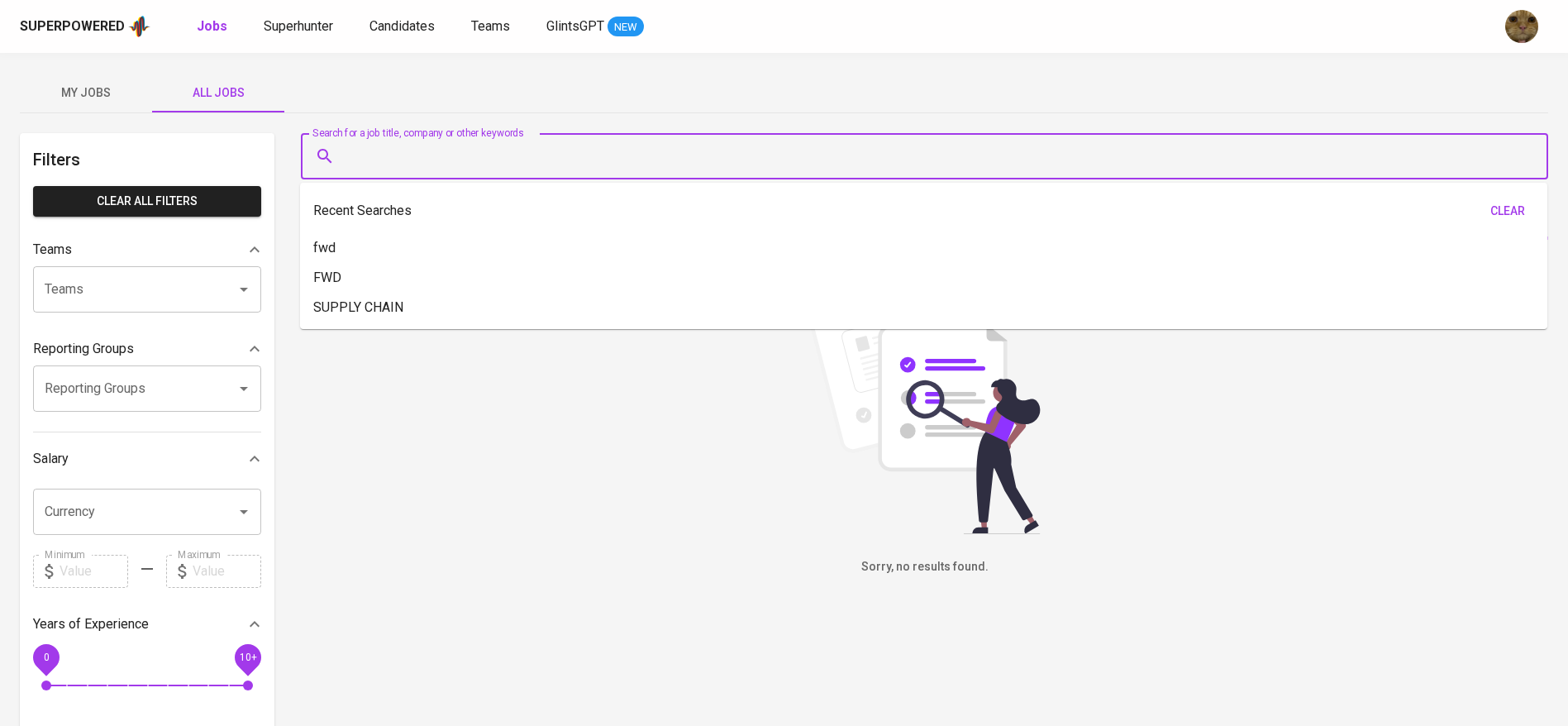
click at [394, 156] on input "Search for a job title, company or other keywords" at bounding box center [929, 156] width 1174 height 32
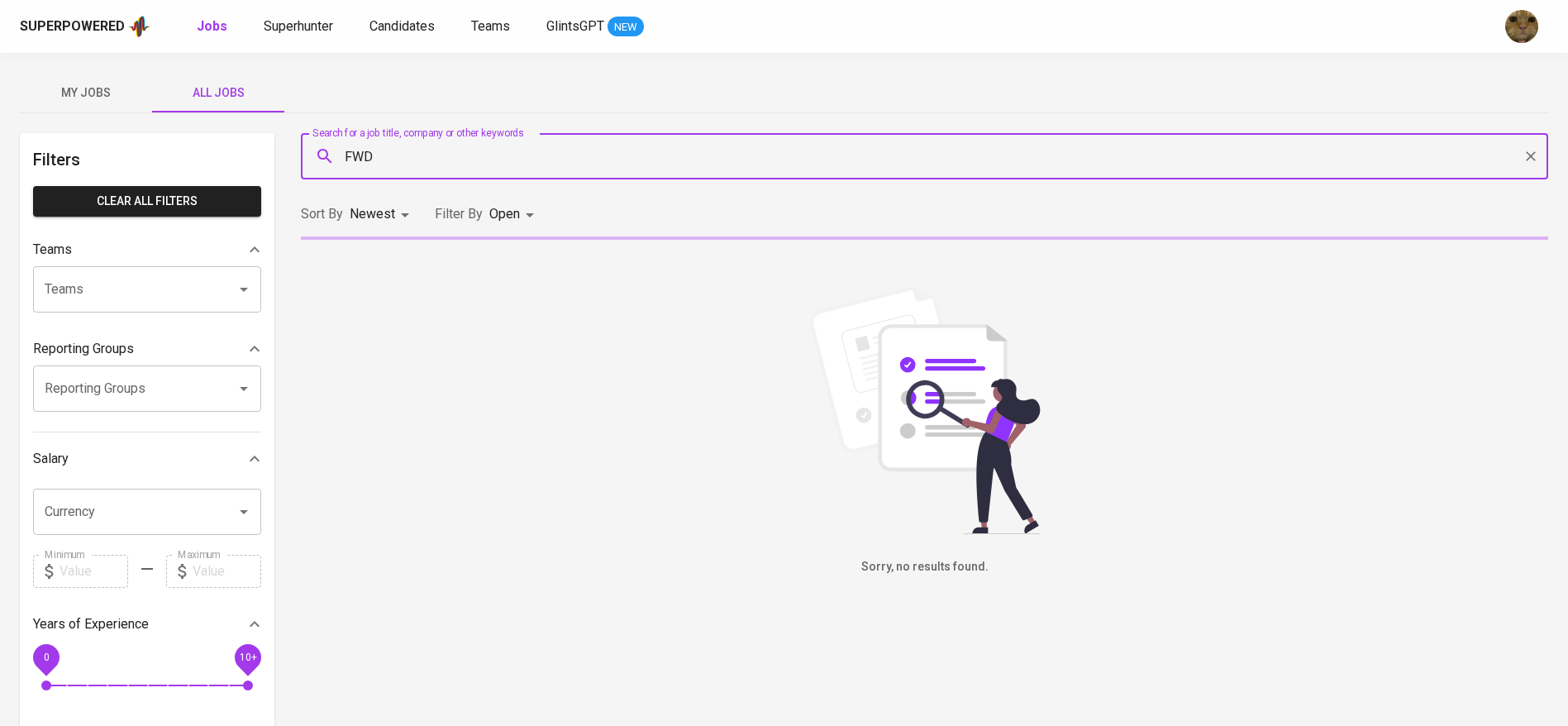
type input "FWD"
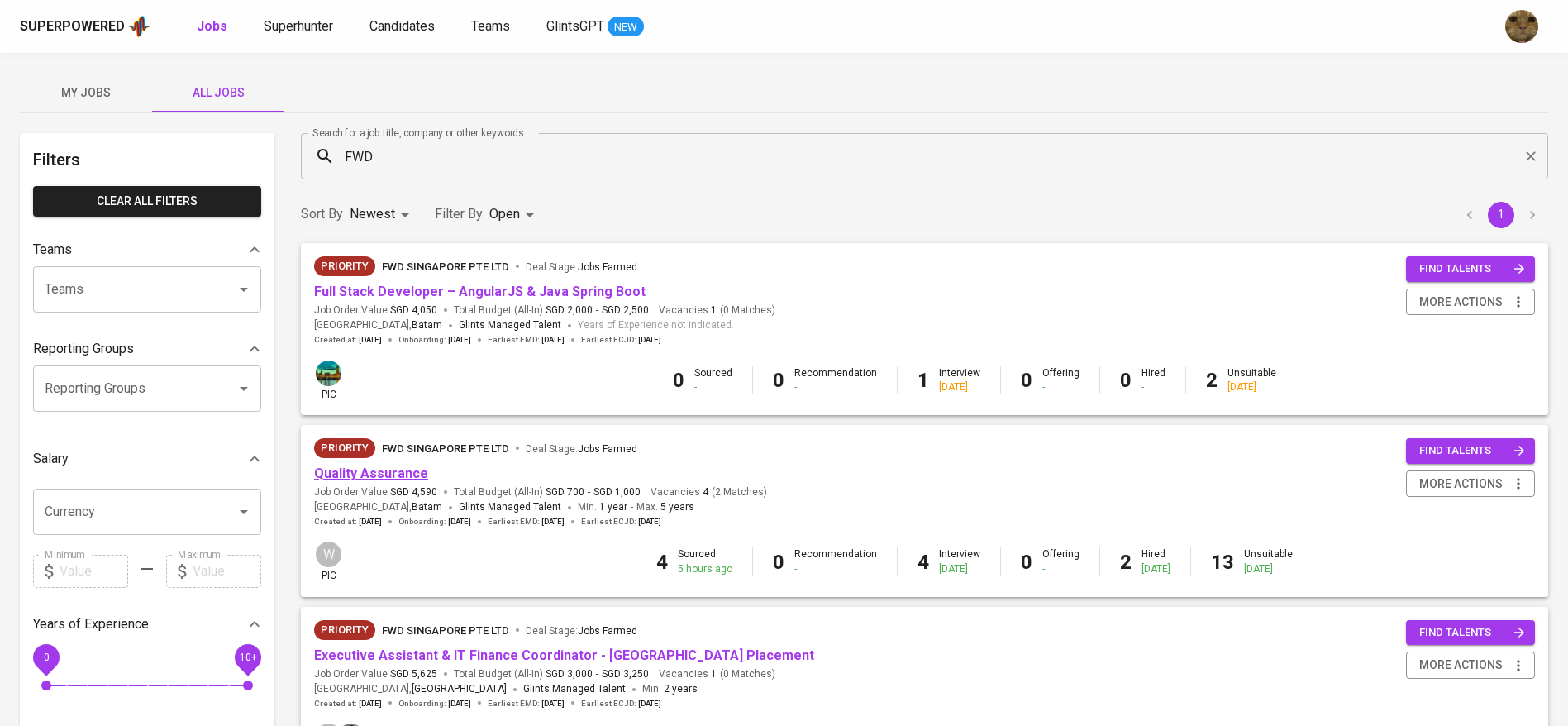
click at [366, 478] on link "Quality Assurance" at bounding box center [371, 473] width 115 height 15
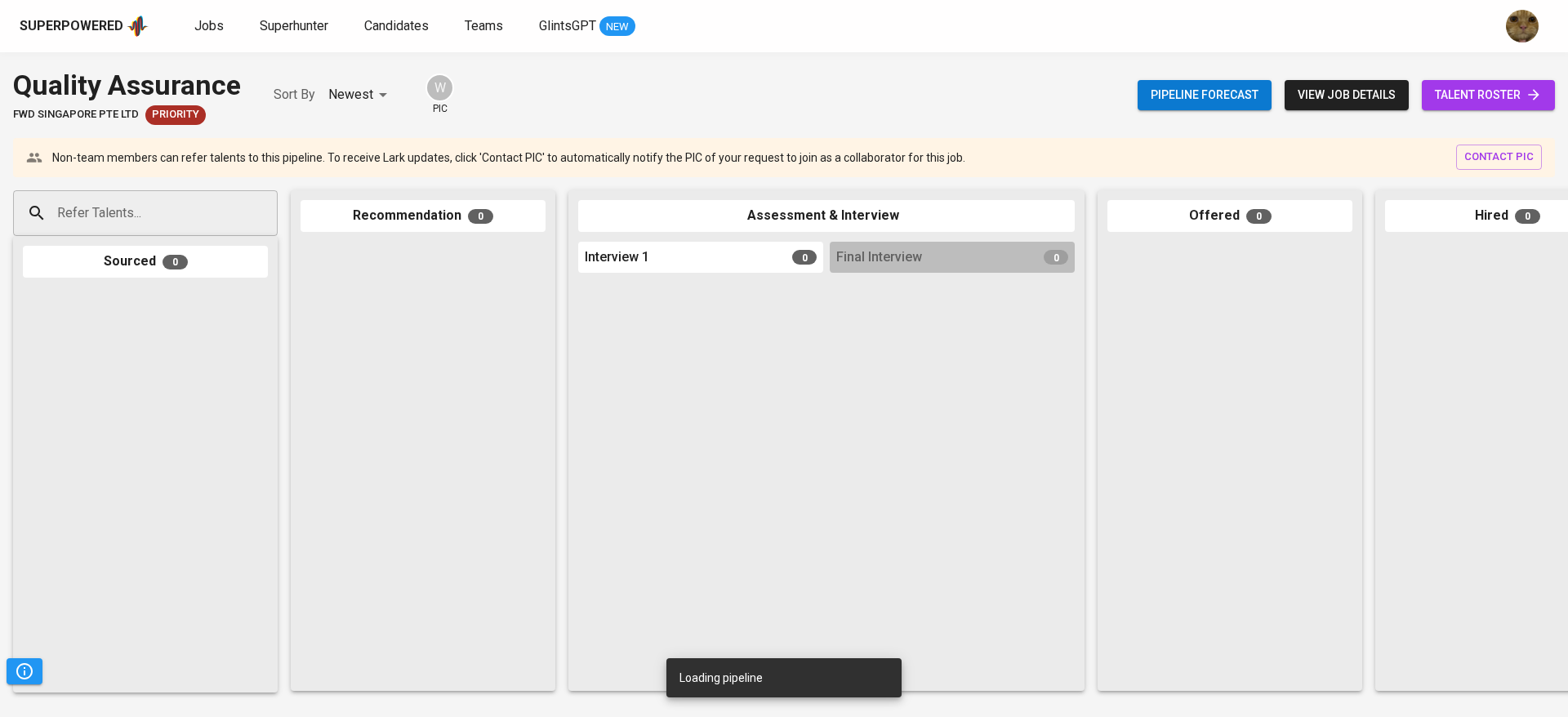
click at [1467, 95] on span "talent roster" at bounding box center [1488, 94] width 106 height 20
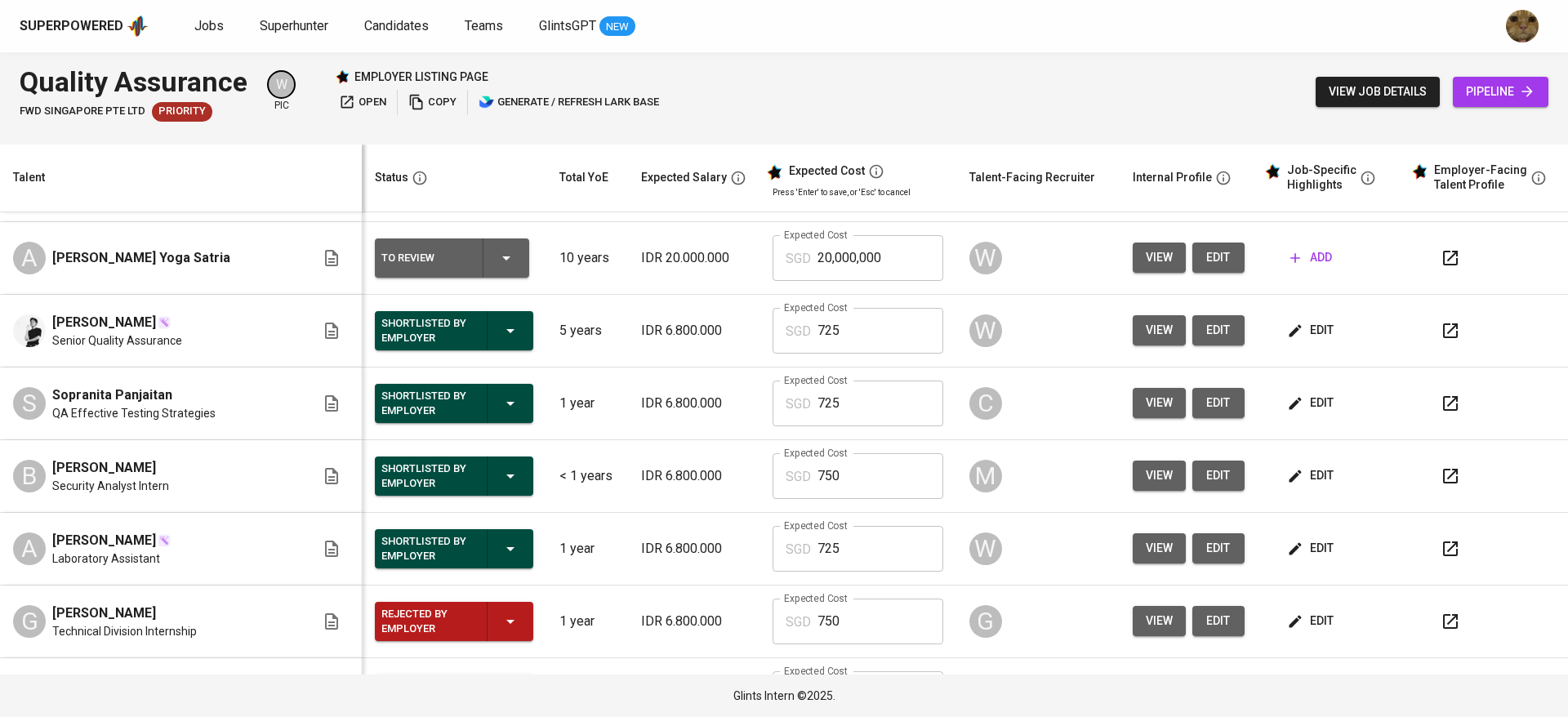
scroll to position [131, 0]
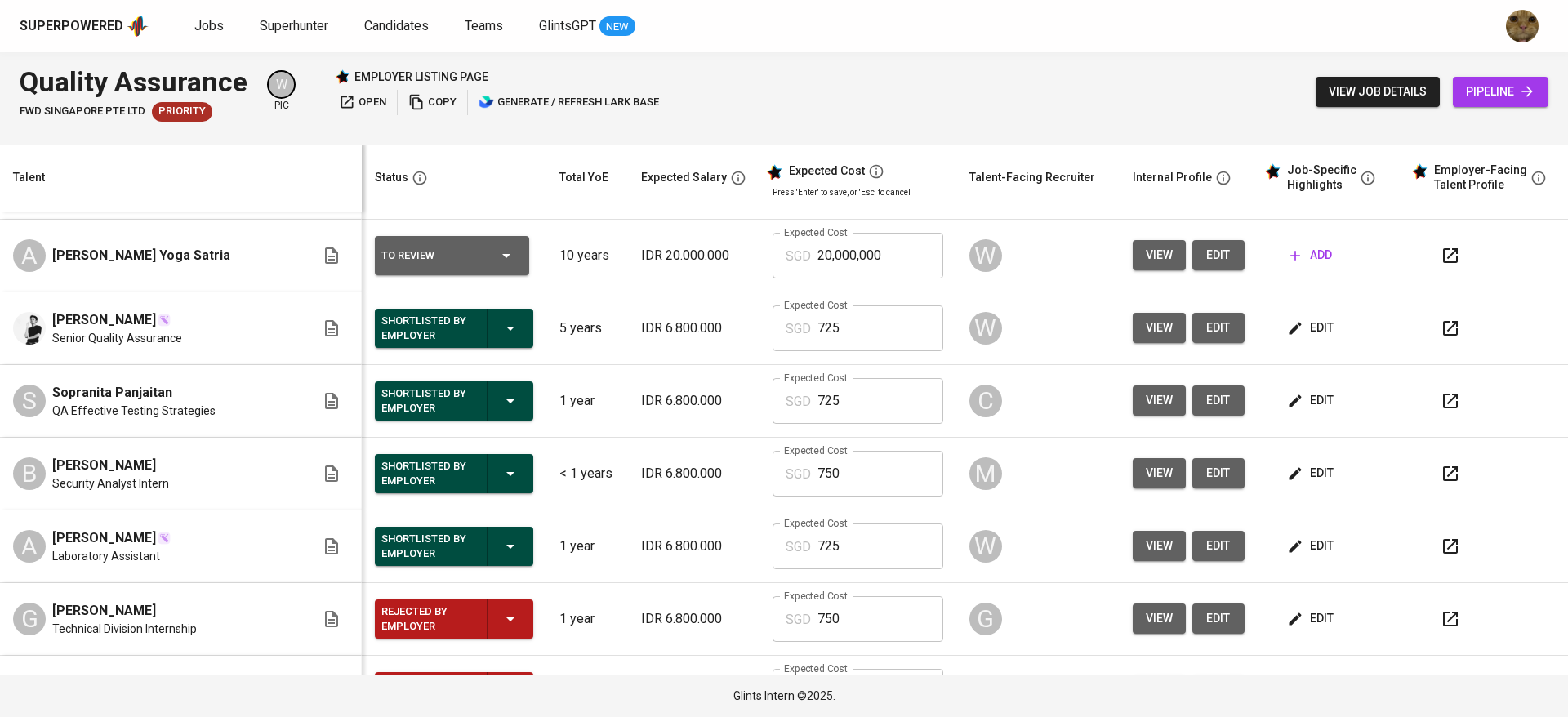
click at [1146, 327] on span "view" at bounding box center [1159, 327] width 27 height 20
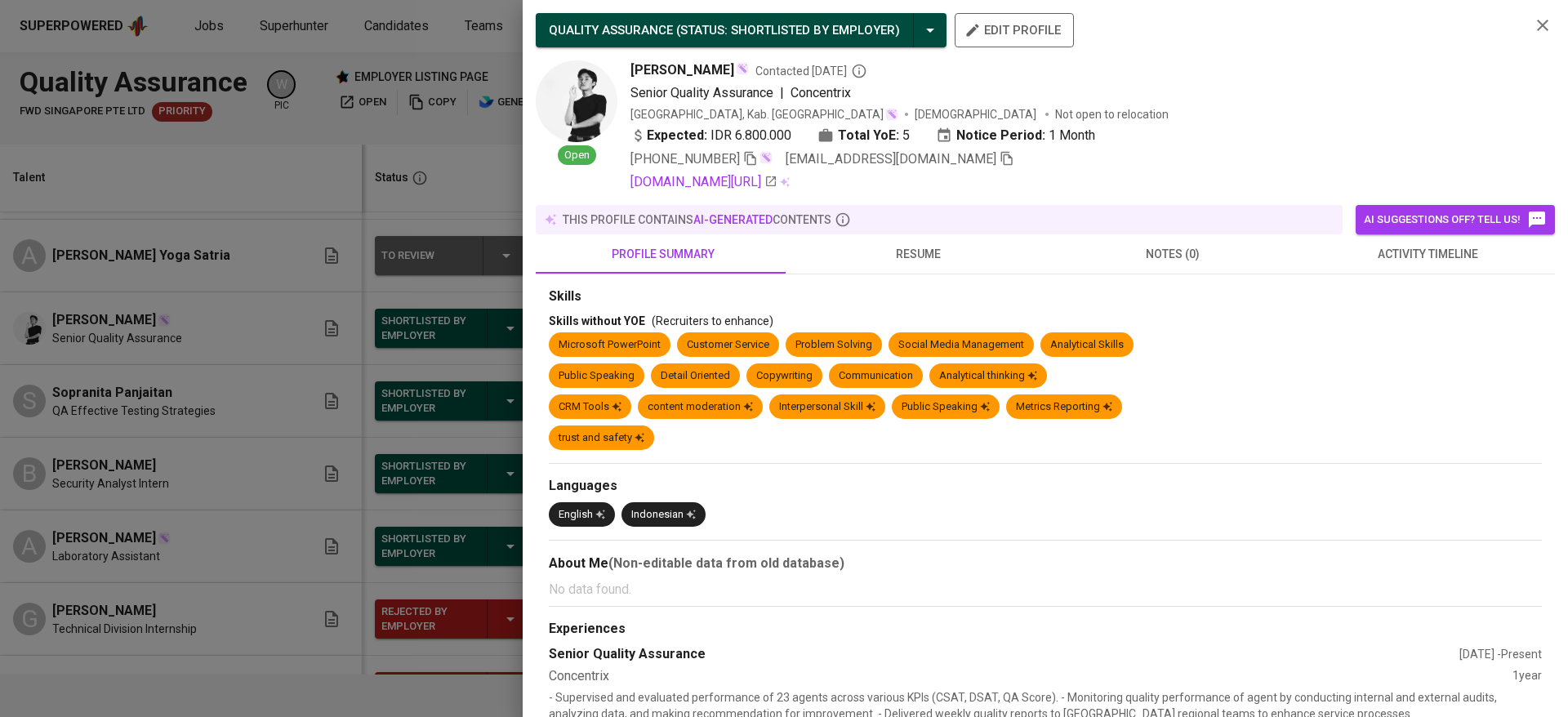
click at [1367, 258] on span "activity timeline" at bounding box center [1426, 254] width 235 height 20
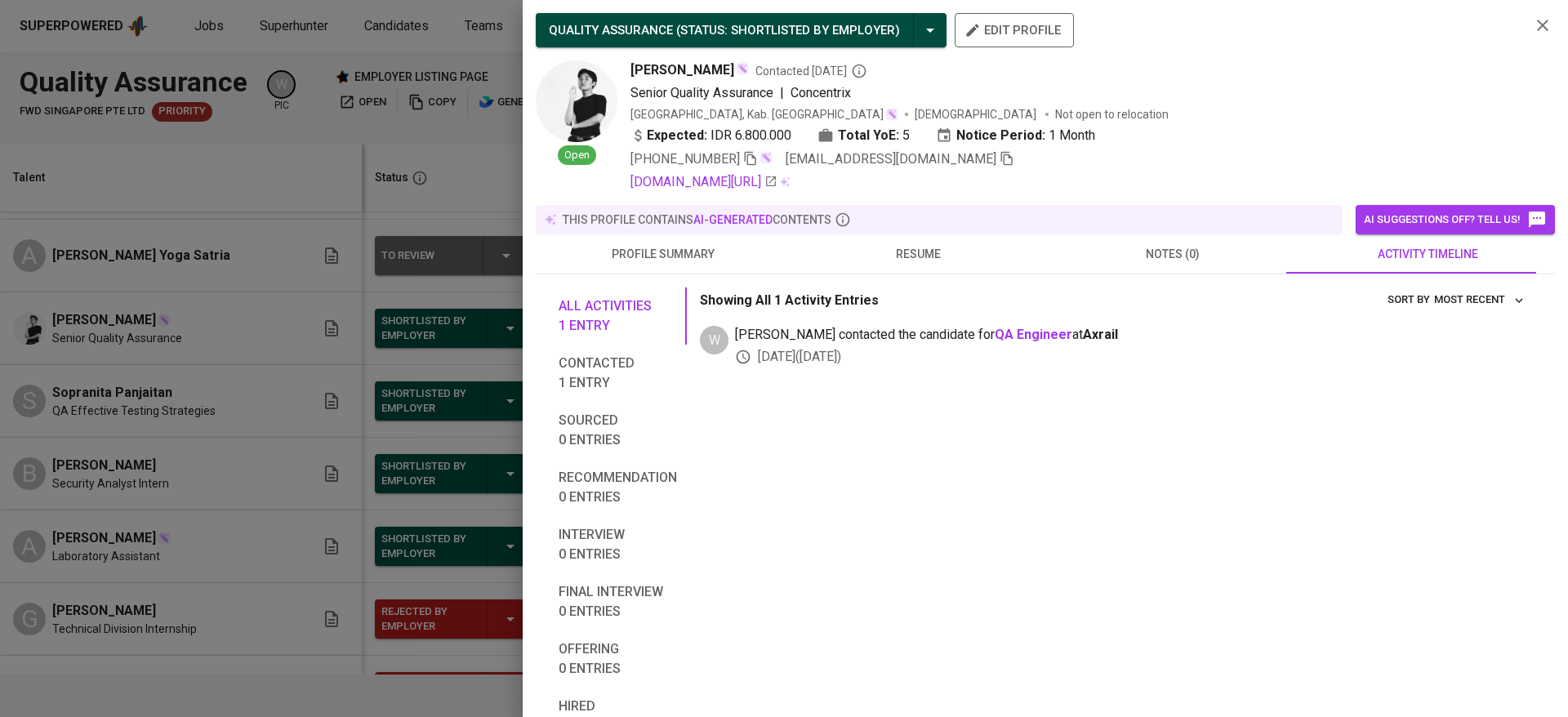
click at [223, 483] on div at bounding box center [784, 358] width 1568 height 717
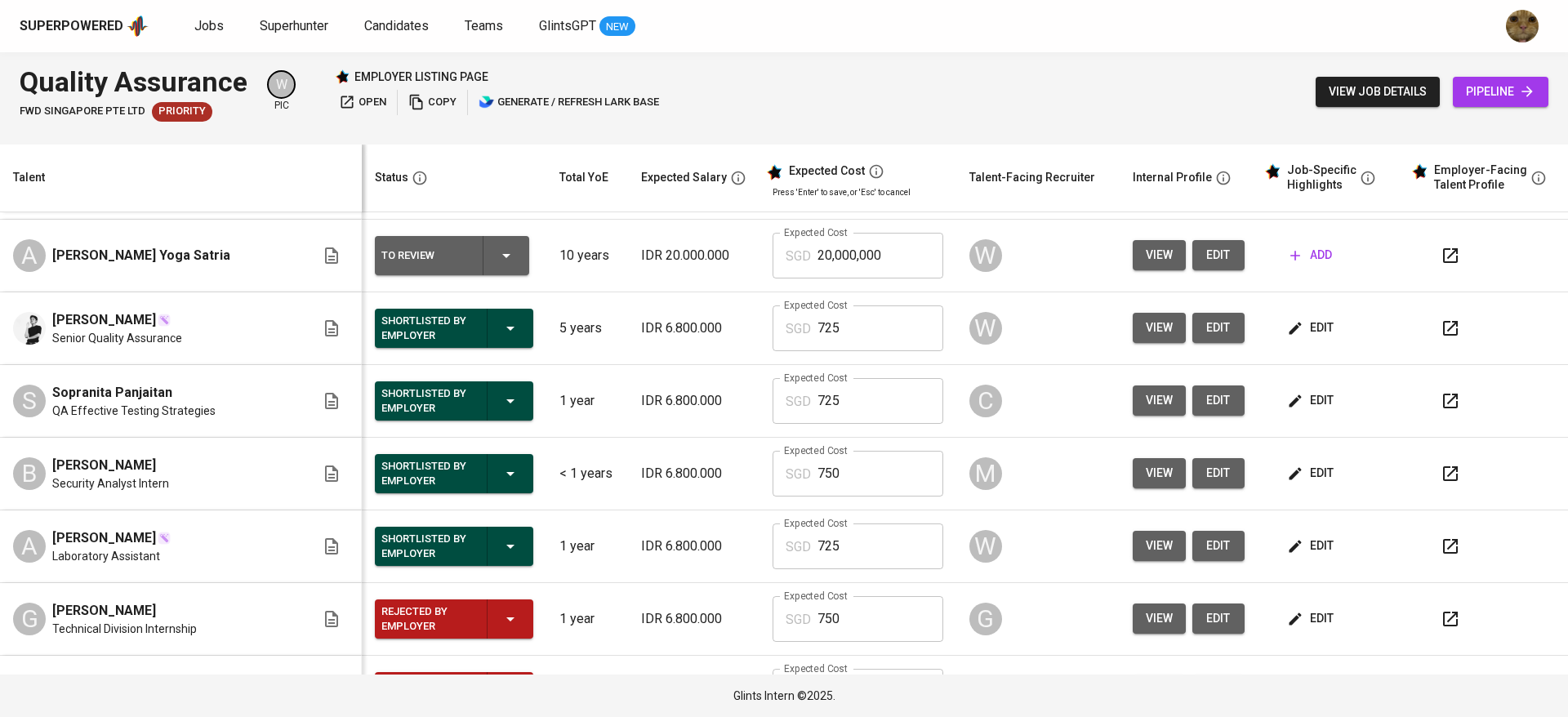
click at [1132, 460] on button "view" at bounding box center [1159, 474] width 53 height 30
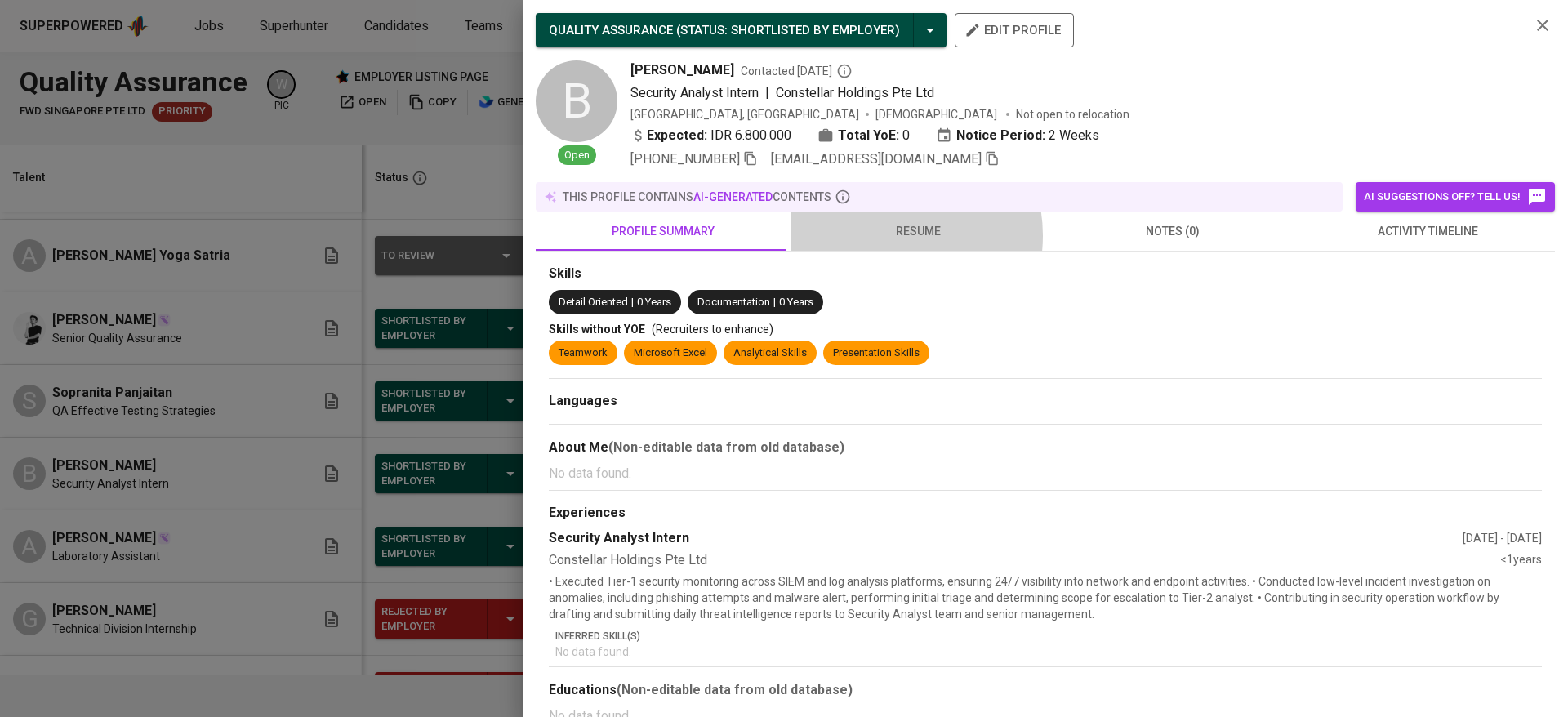
click at [884, 235] on span "resume" at bounding box center [918, 231] width 235 height 20
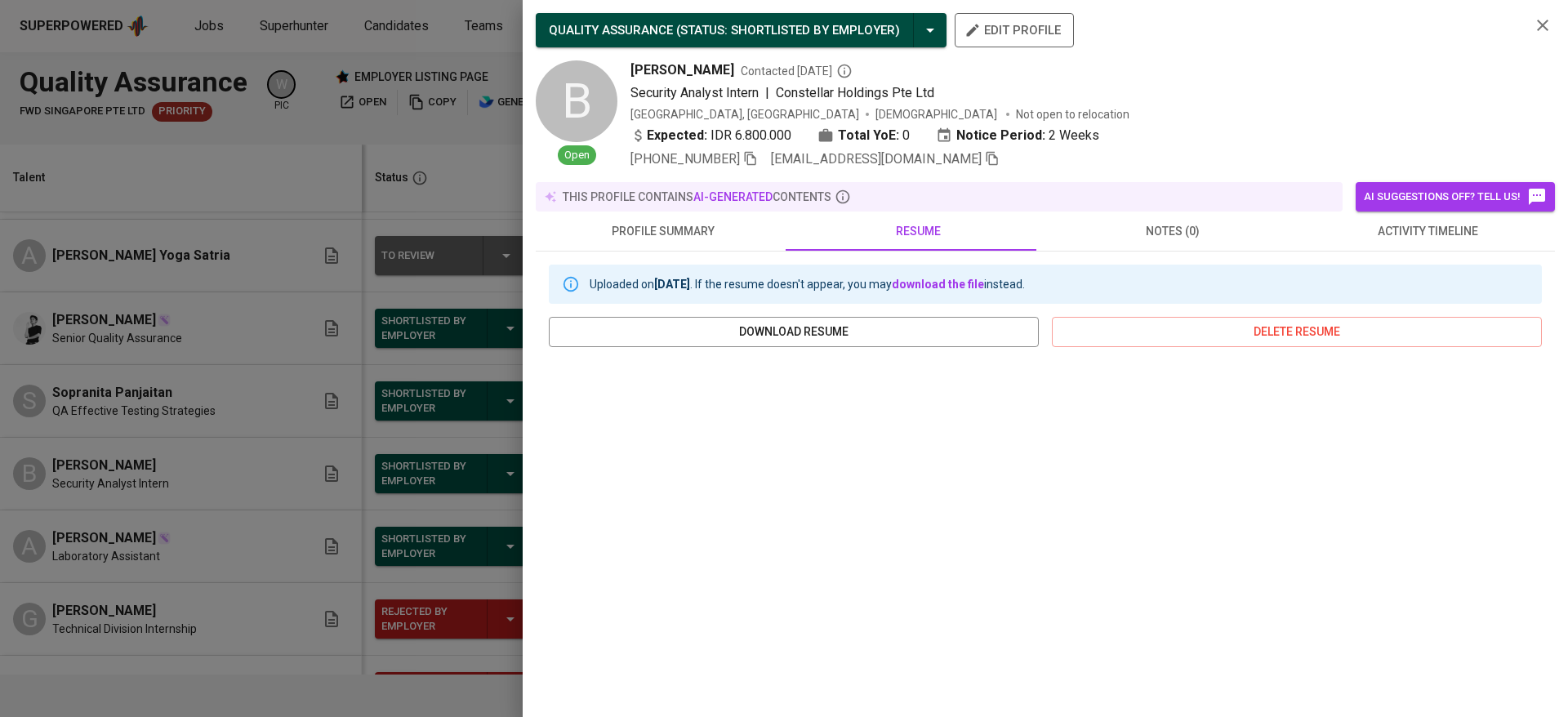
scroll to position [159, 0]
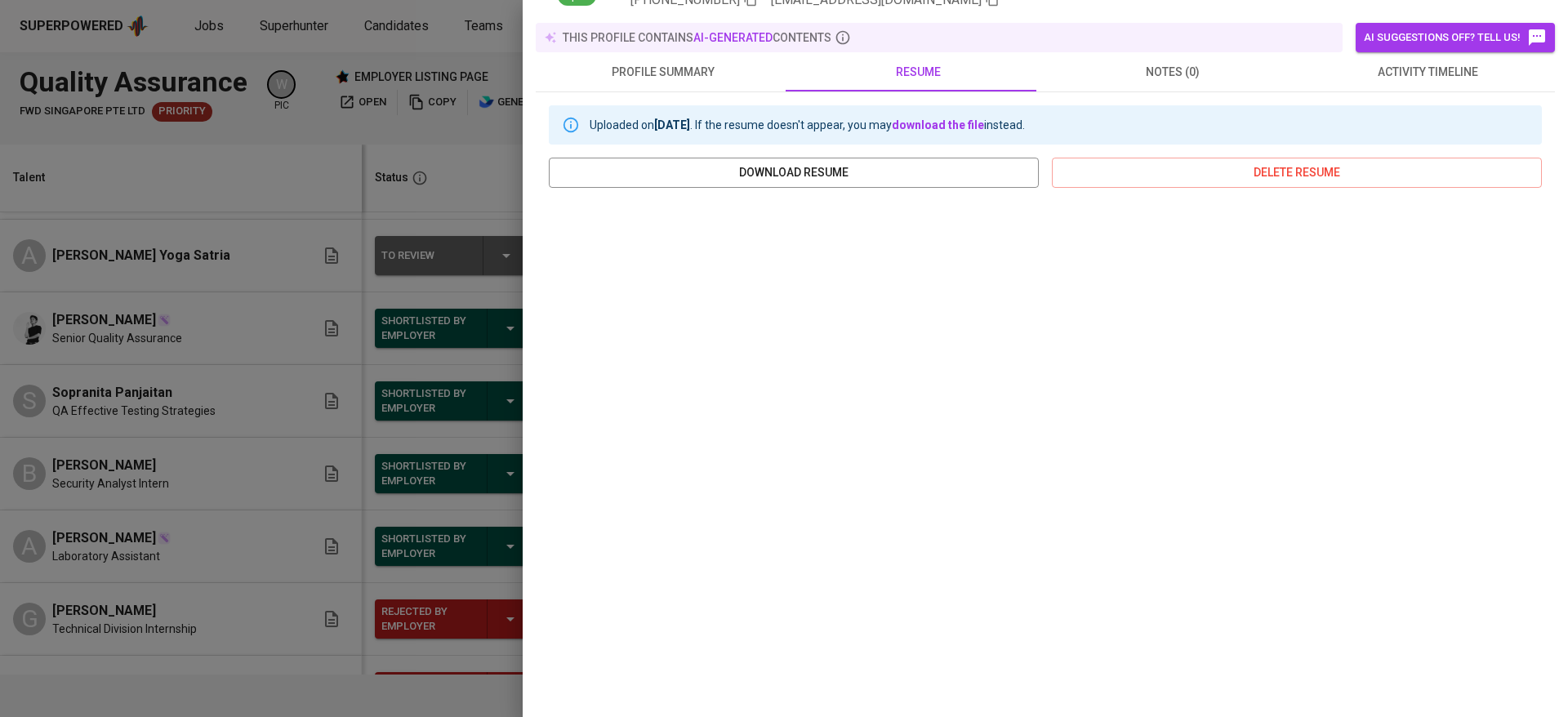
click at [328, 432] on div at bounding box center [784, 358] width 1568 height 717
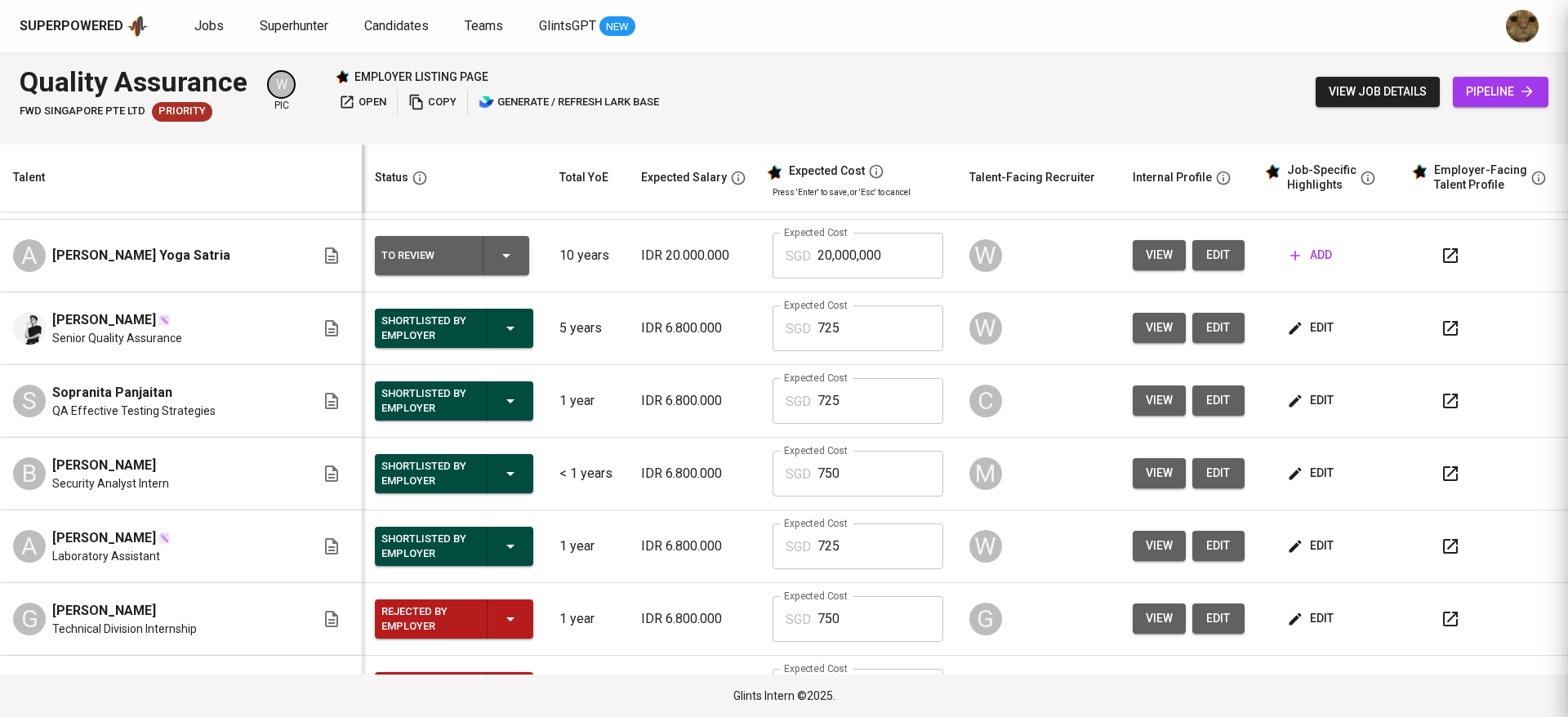
scroll to position [0, 0]
click at [1307, 470] on span "edit" at bounding box center [1312, 473] width 44 height 20
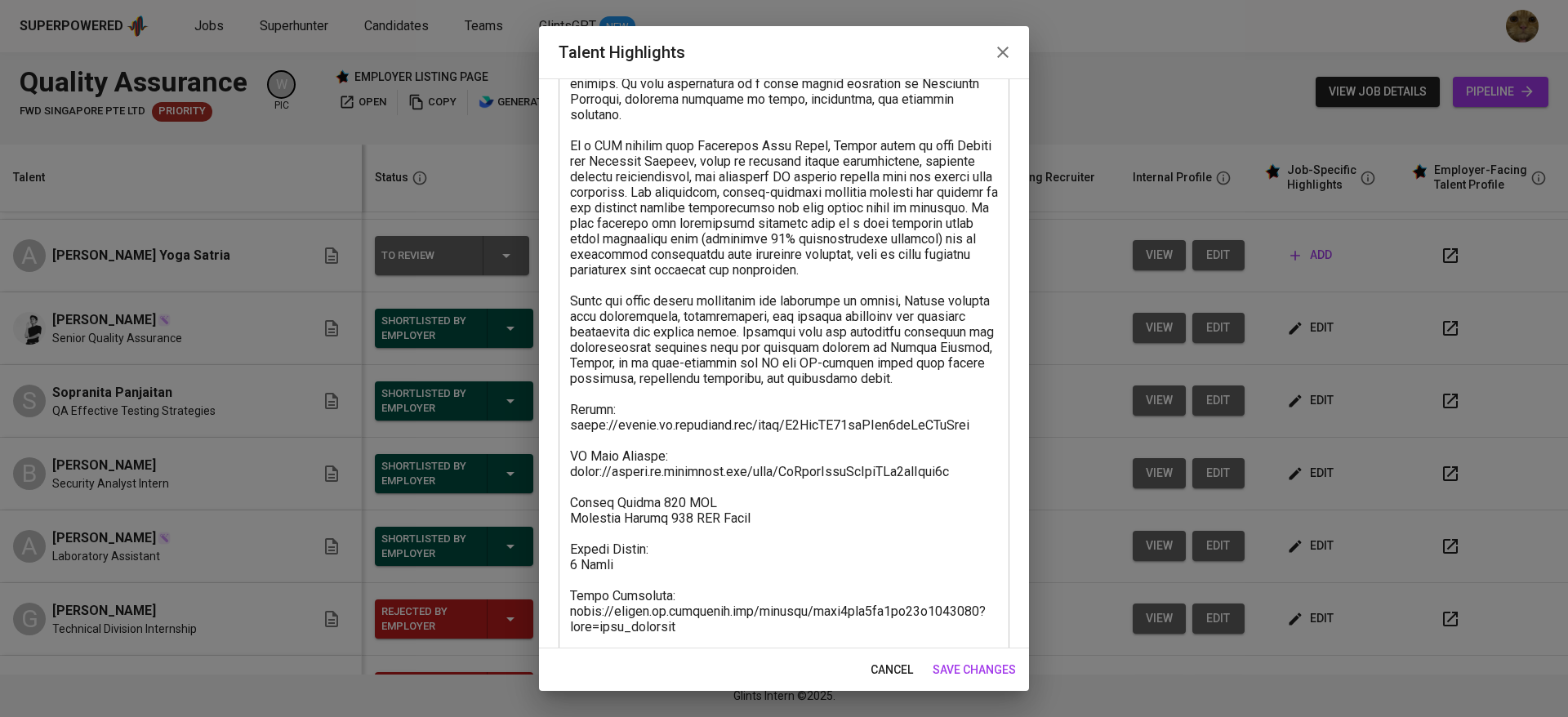
scroll to position [234, 0]
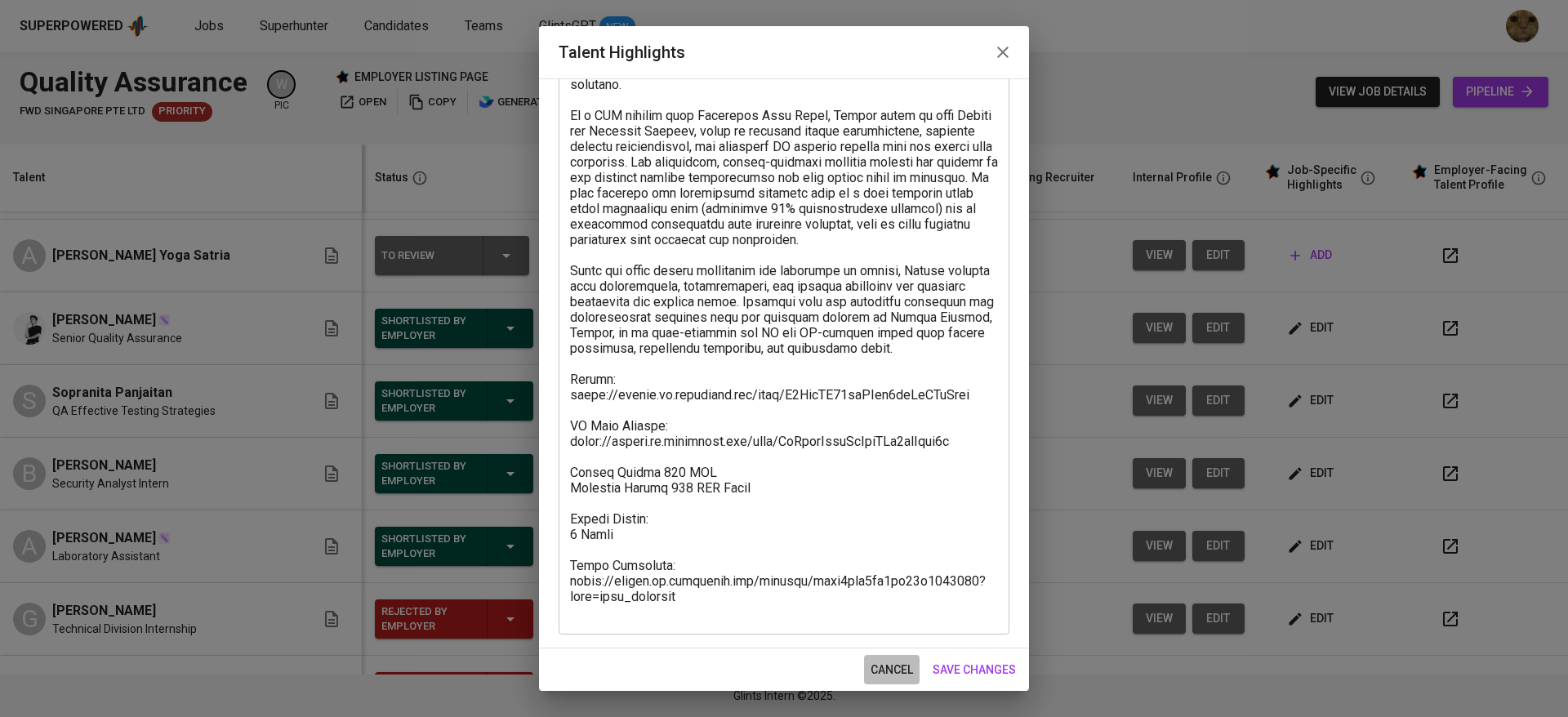
click at [894, 660] on span "cancel" at bounding box center [891, 669] width 43 height 20
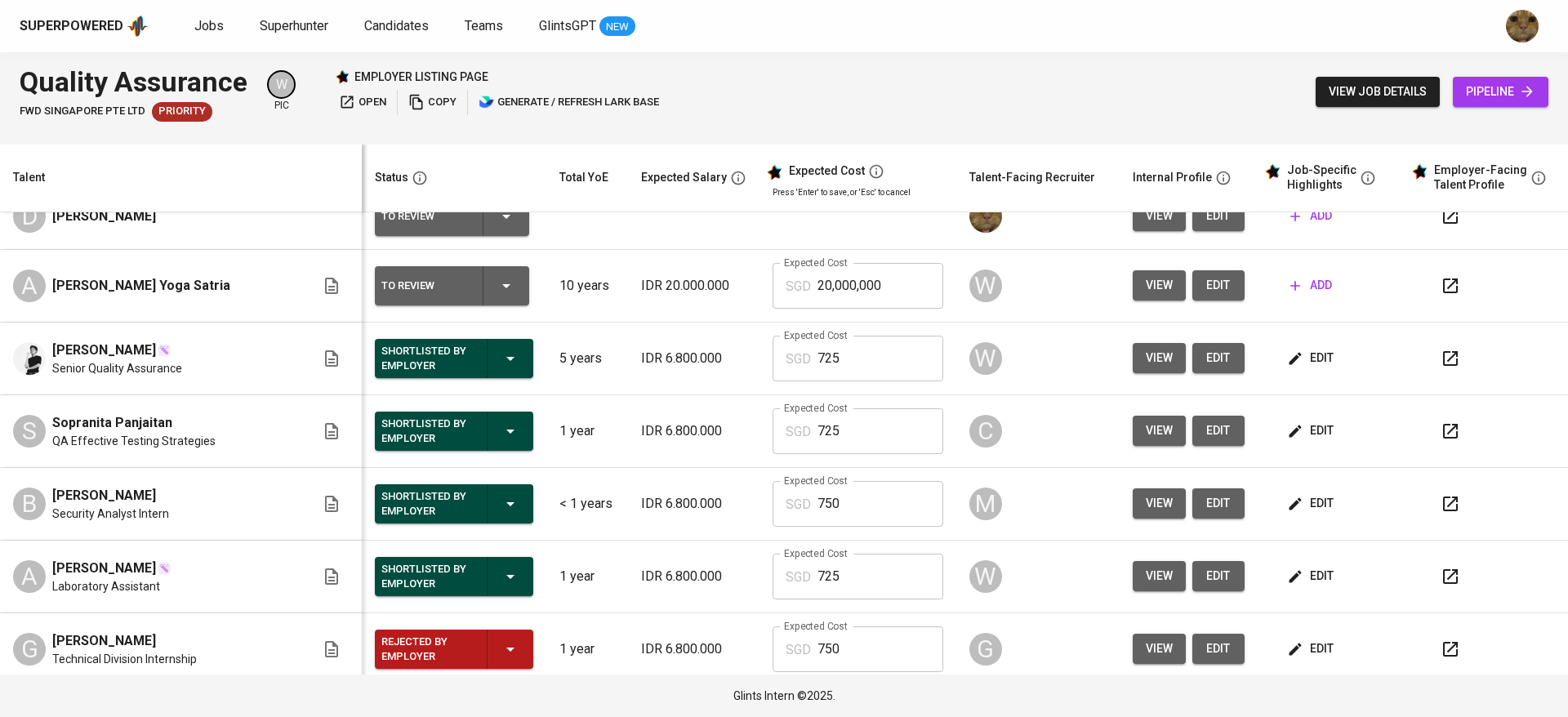
scroll to position [0, 0]
